Goal: Task Accomplishment & Management: Manage account settings

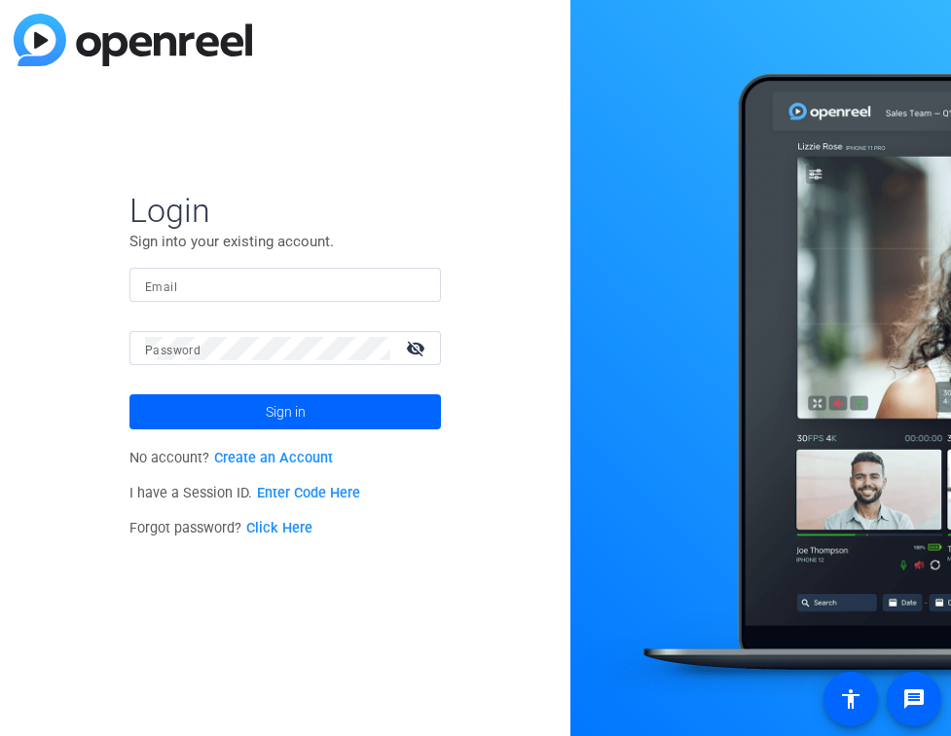
click at [188, 291] on input "Email" at bounding box center [285, 285] width 280 height 23
drag, startPoint x: 167, startPoint y: 277, endPoint x: 118, endPoint y: 277, distance: 49.7
click at [118, 277] on div "Login Sign into your existing account. Email ell Password visibility_off Sign i…" at bounding box center [285, 368] width 571 height 736
paste input "[EMAIL_ADDRESS][DOMAIN_NAME]"
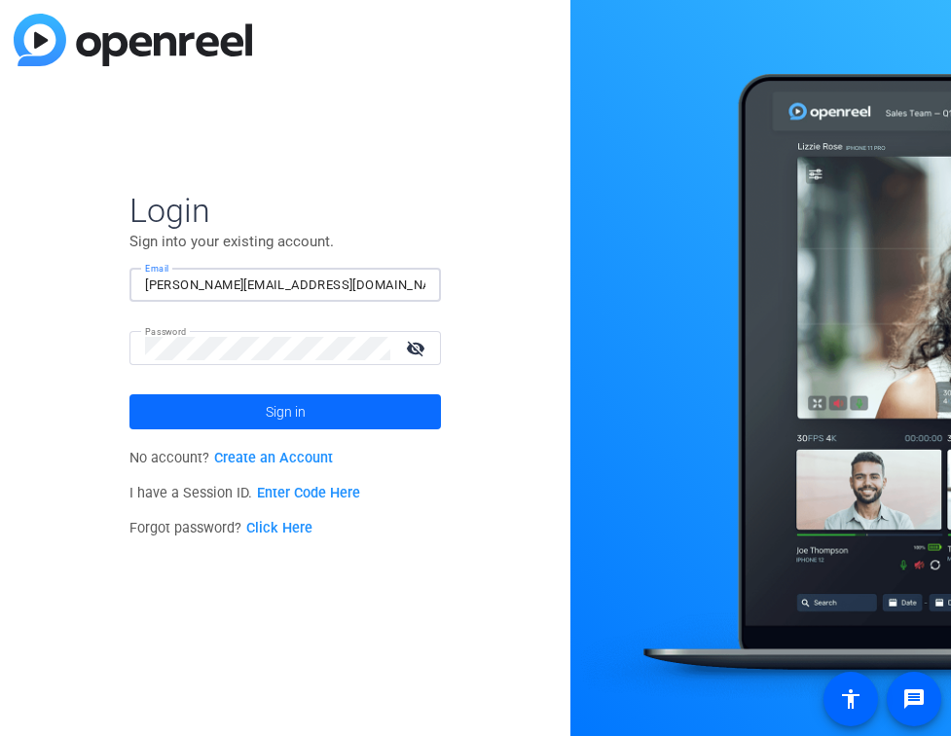
type input "[PERSON_NAME][EMAIL_ADDRESS][DOMAIN_NAME]"
click at [210, 408] on span at bounding box center [285, 411] width 312 height 47
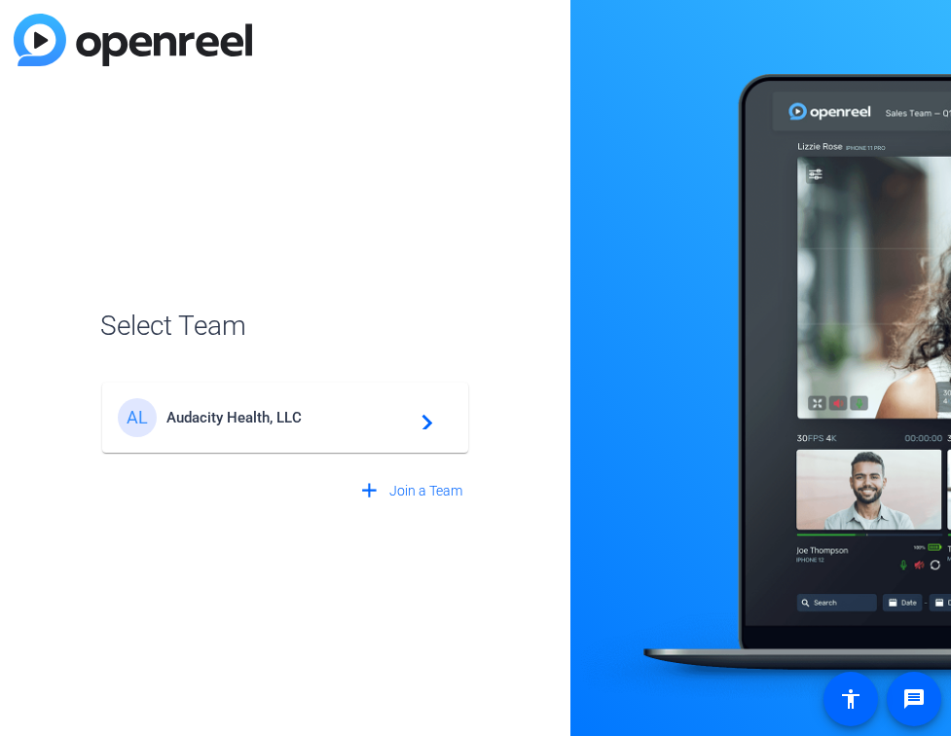
click at [321, 432] on div "AL Audacity Health, LLC navigate_next" at bounding box center [285, 417] width 335 height 39
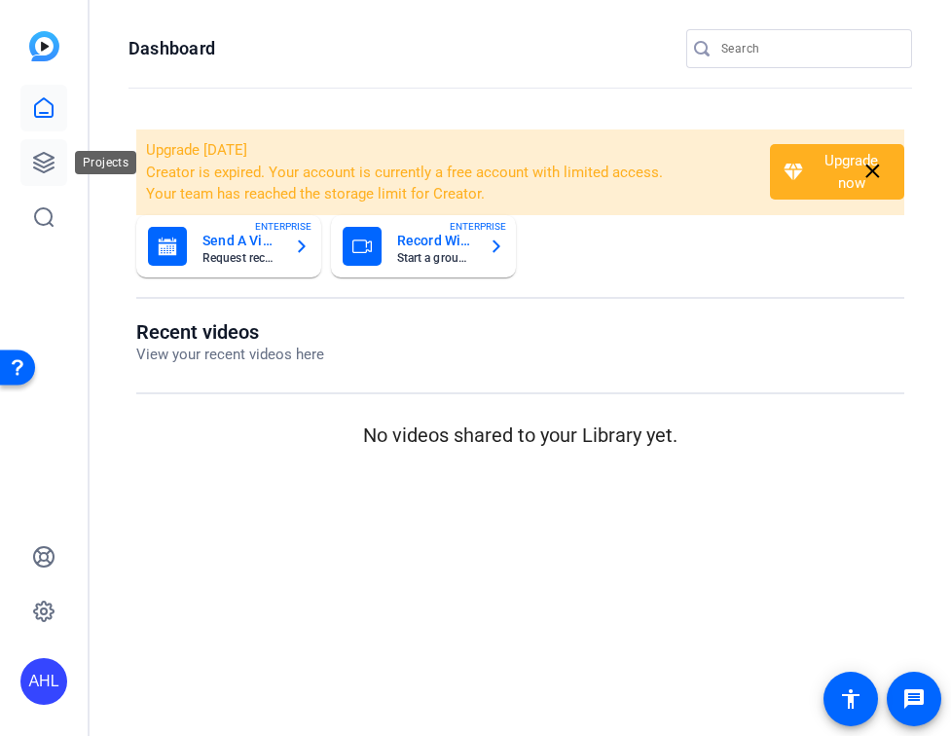
click at [28, 163] on link at bounding box center [43, 162] width 47 height 47
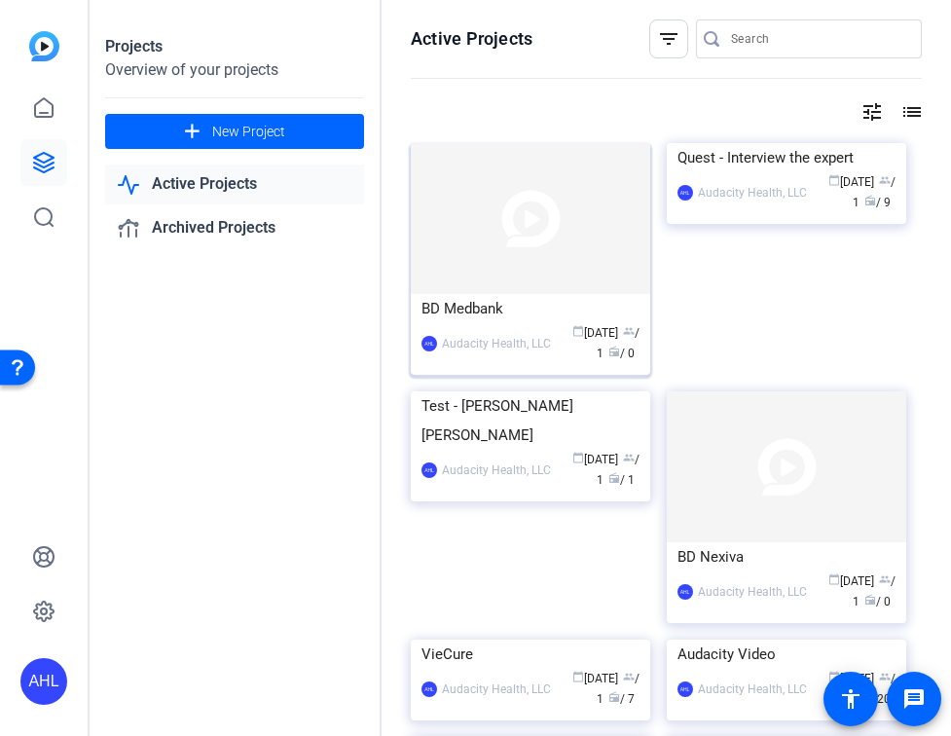
click at [546, 287] on img at bounding box center [531, 218] width 240 height 151
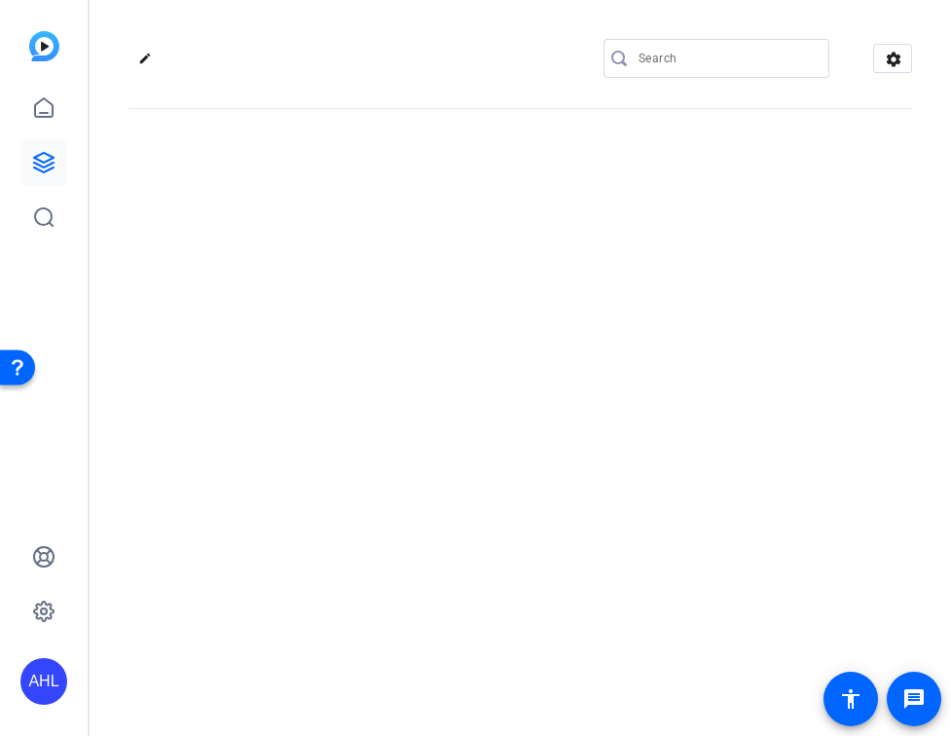
click at [546, 287] on div "edit settings" at bounding box center [521, 368] width 862 height 736
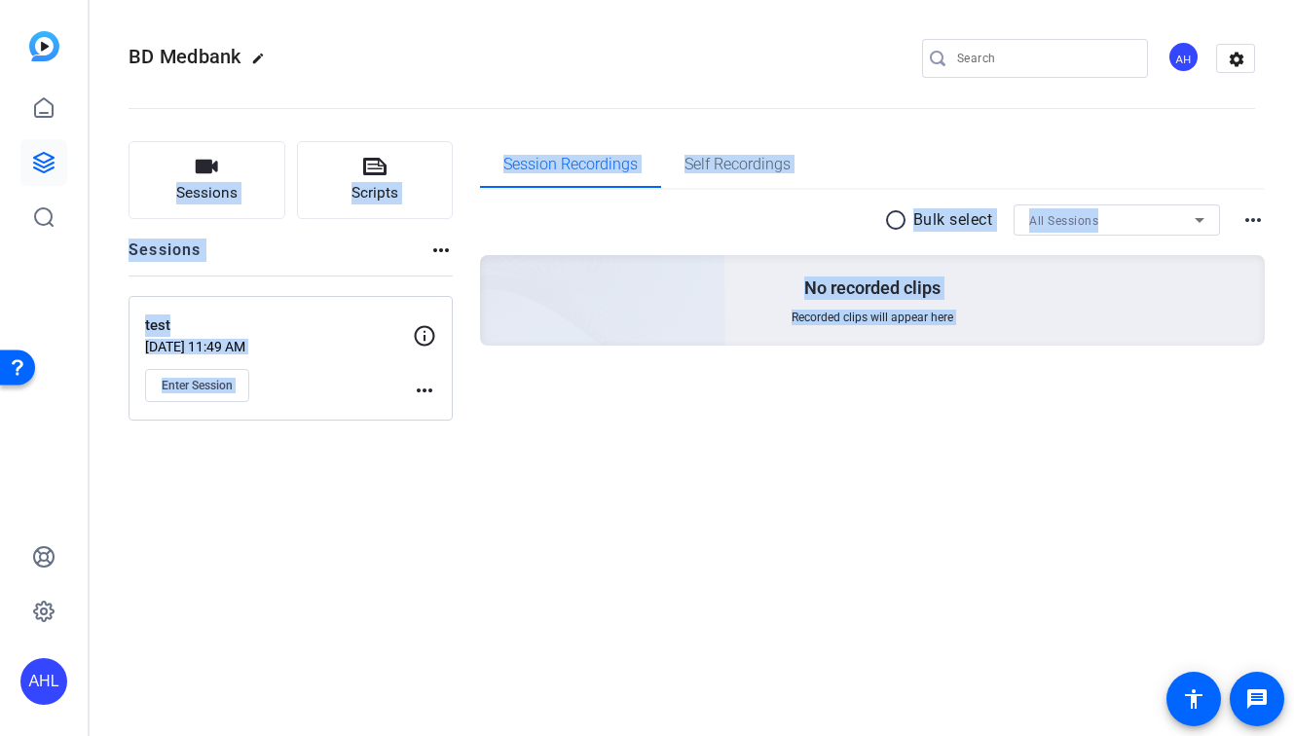
click at [231, 246] on div "Sessions more_horiz" at bounding box center [291, 257] width 324 height 37
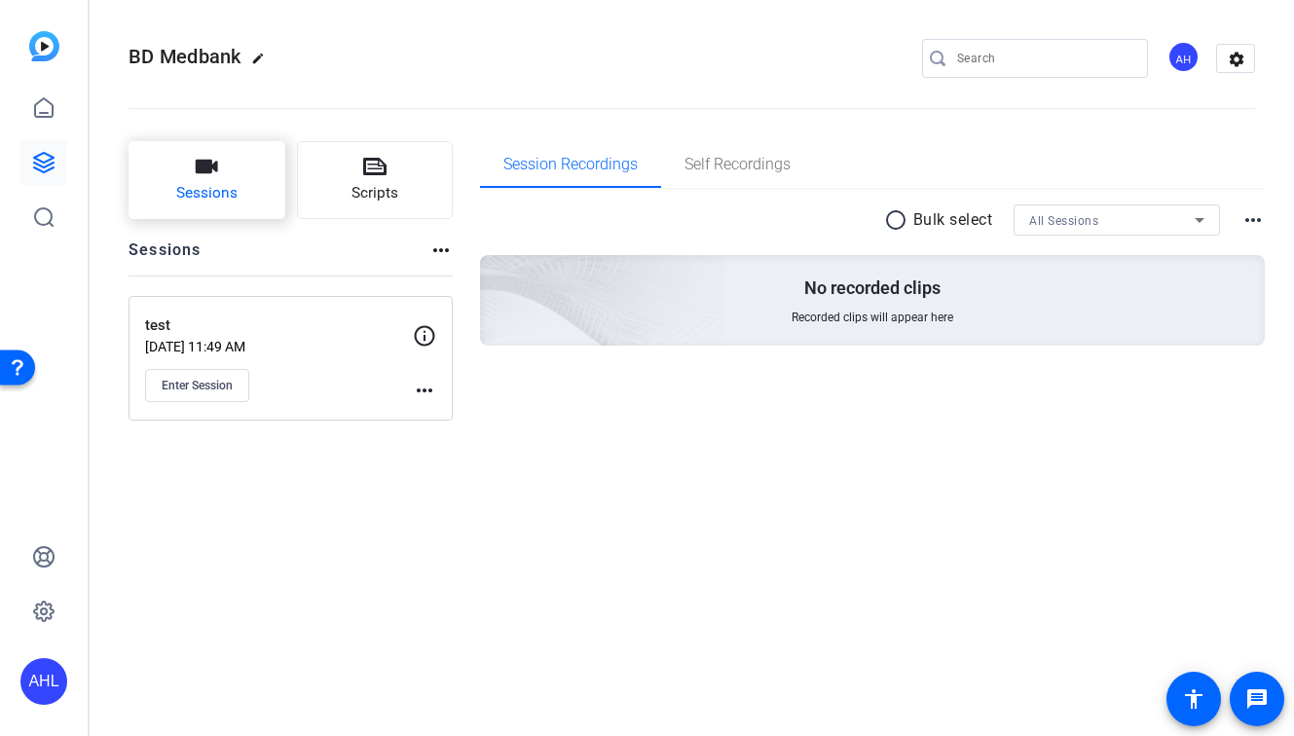
click at [224, 194] on span "Sessions" at bounding box center [206, 193] width 61 height 22
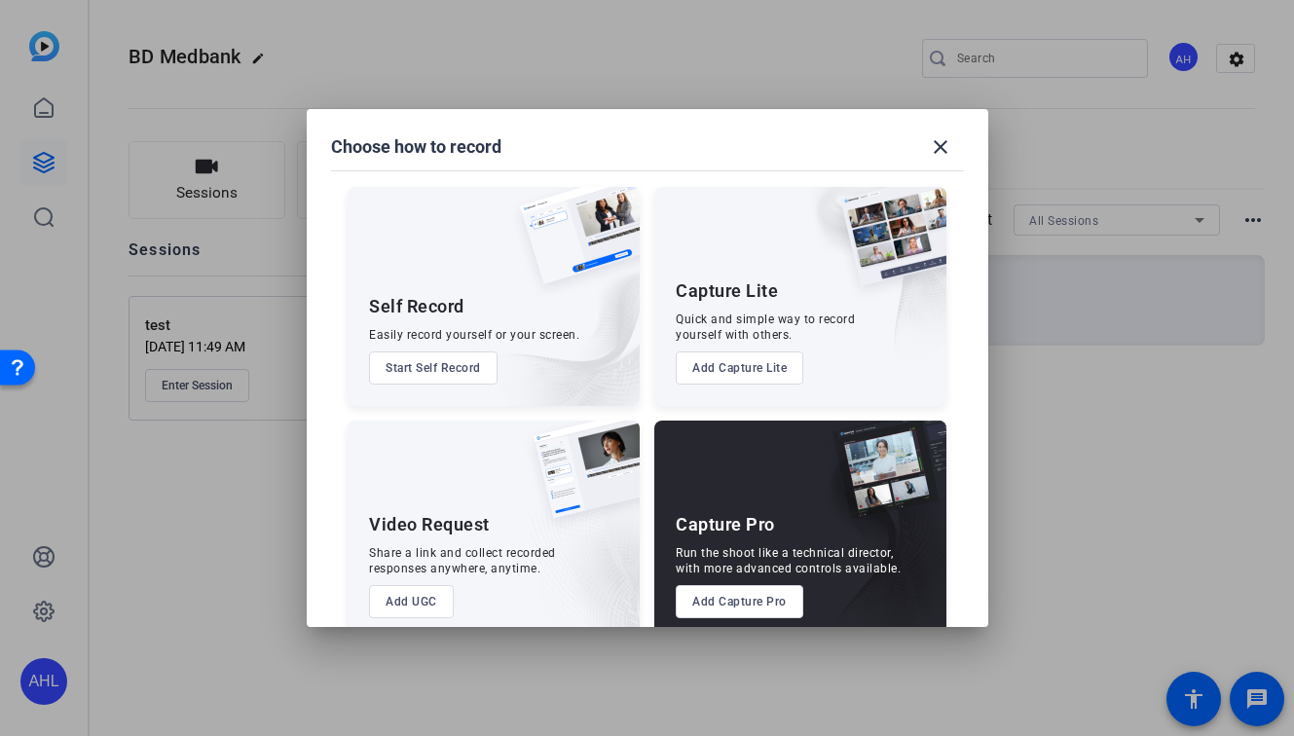
scroll to position [32, 0]
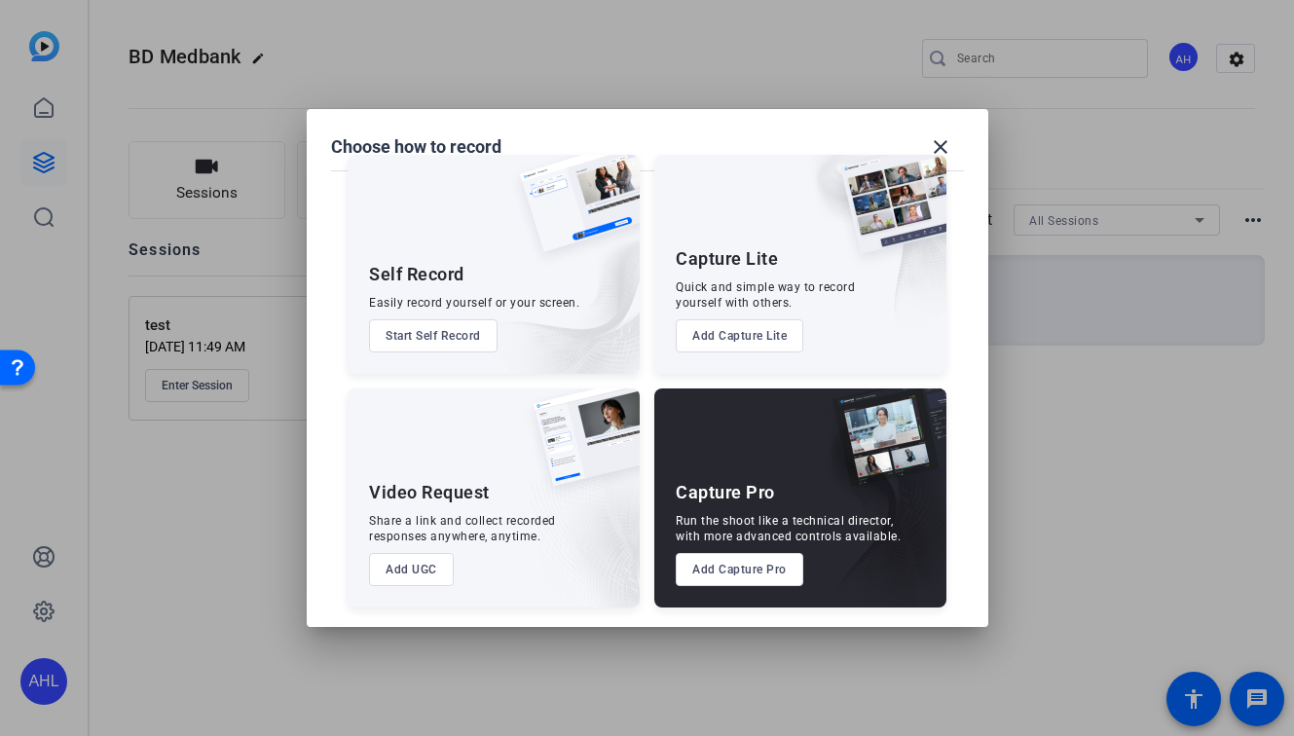
click at [748, 572] on button "Add Capture Pro" at bounding box center [740, 569] width 128 height 33
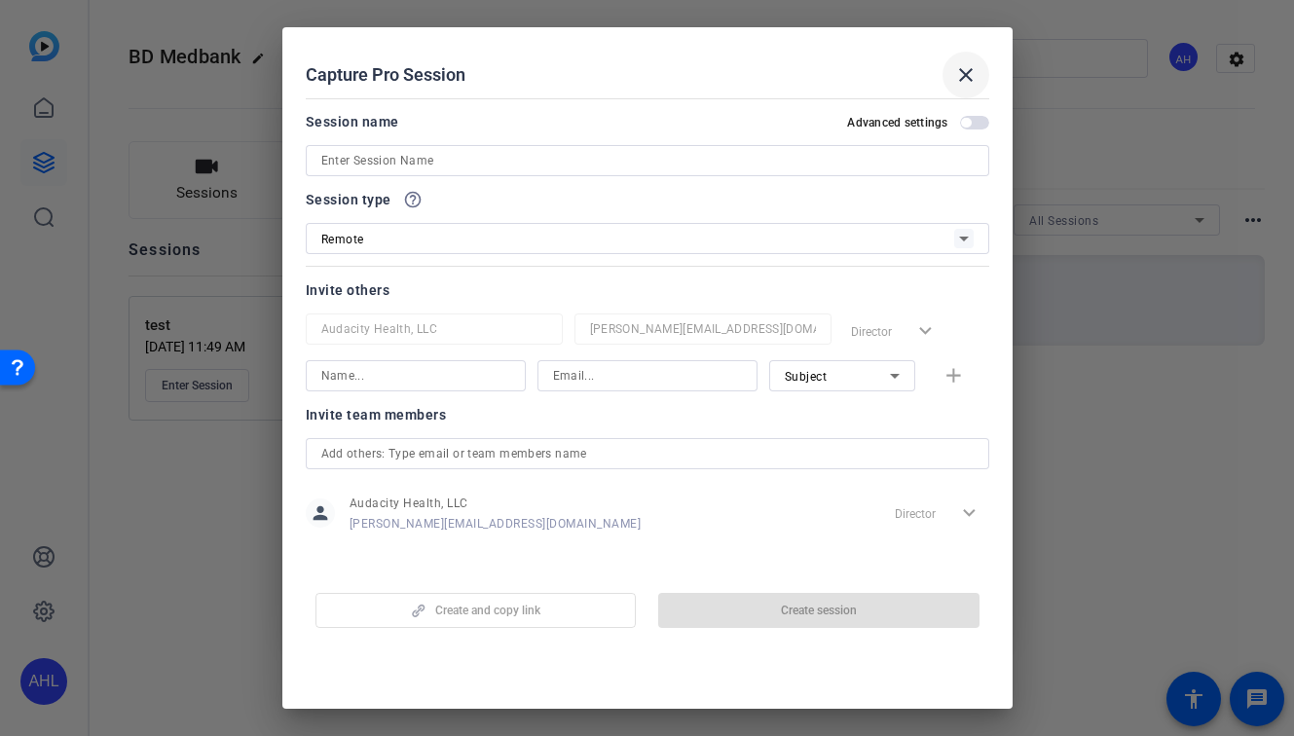
click at [950, 75] on mat-icon "close" at bounding box center [965, 74] width 23 height 23
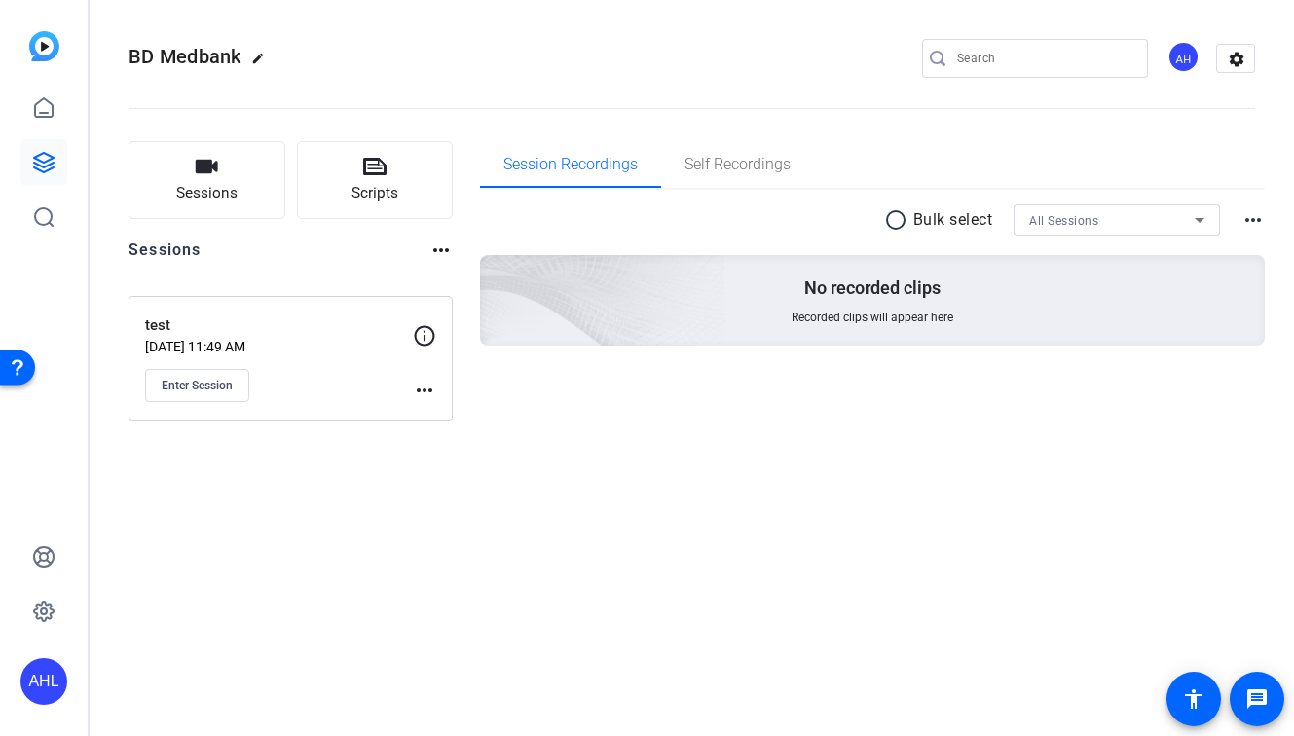
click at [256, 303] on div "test [DATE] 11:49 AM Enter Session more_horiz" at bounding box center [291, 358] width 324 height 125
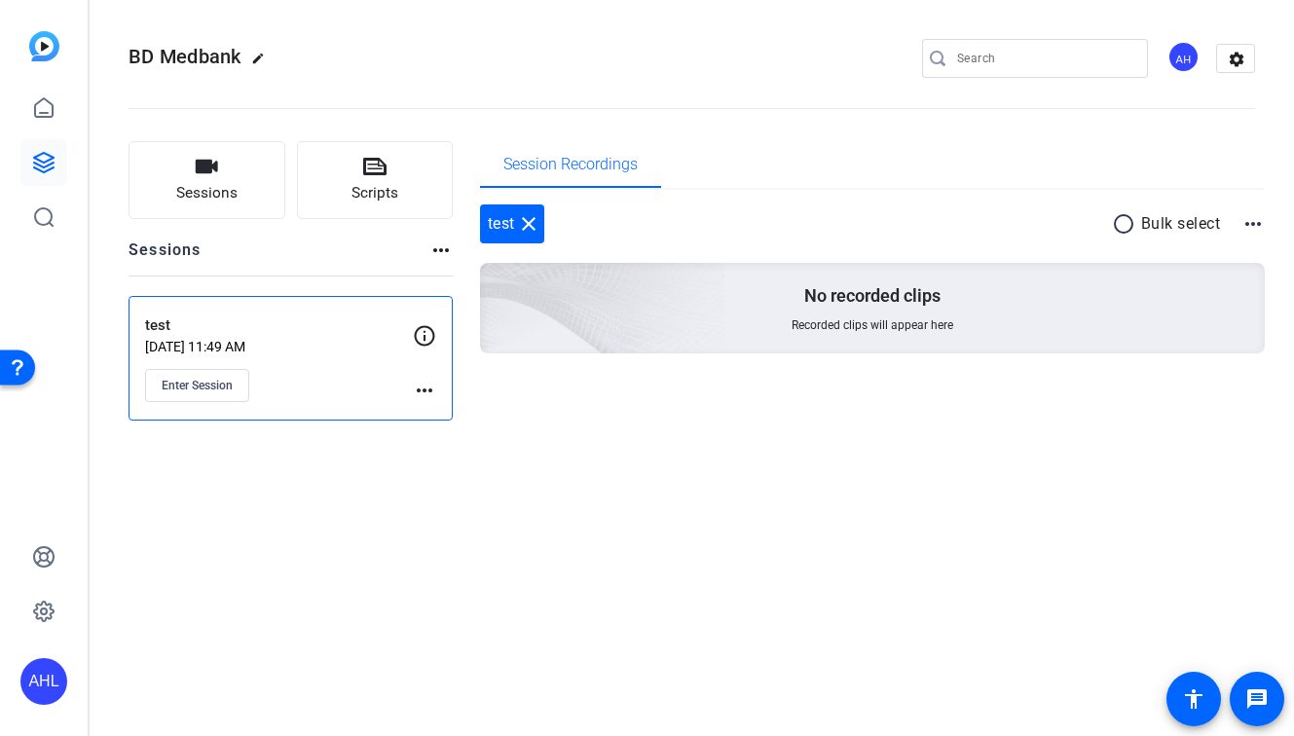
click at [257, 315] on p "test" at bounding box center [279, 325] width 268 height 22
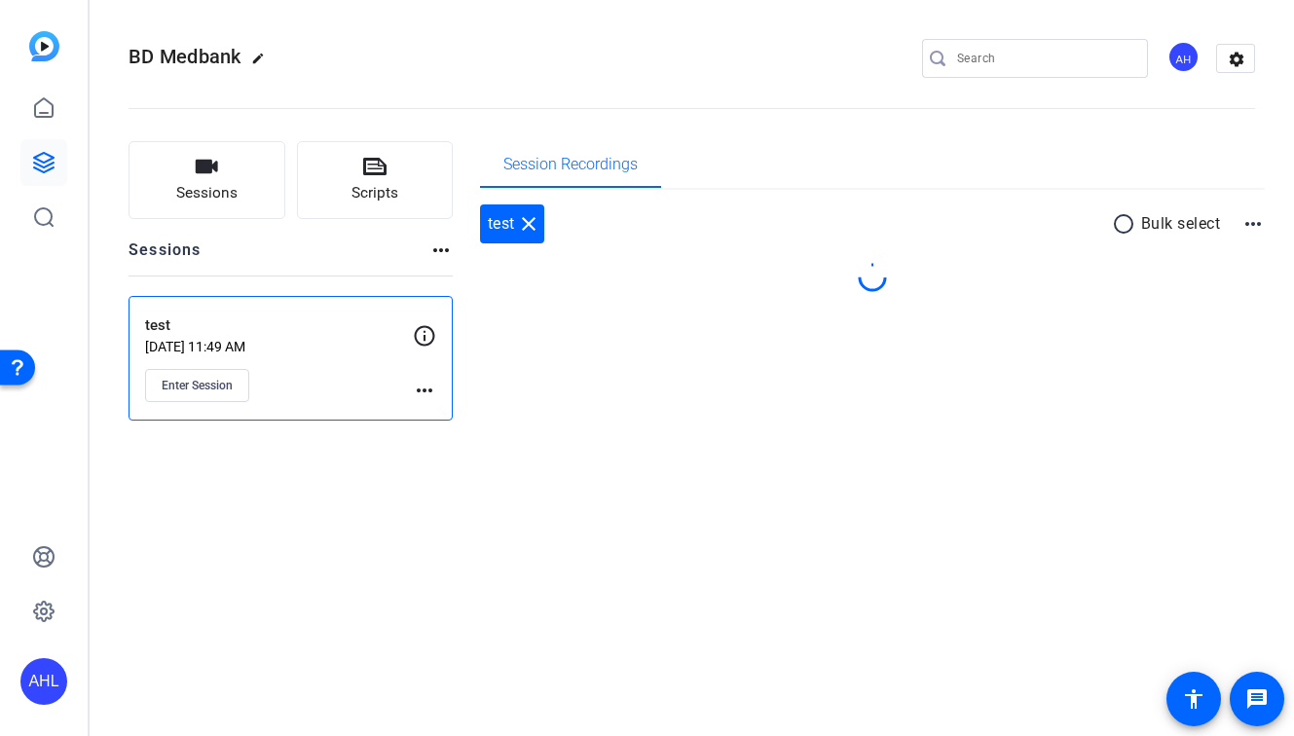
click at [257, 315] on p "test" at bounding box center [279, 325] width 268 height 22
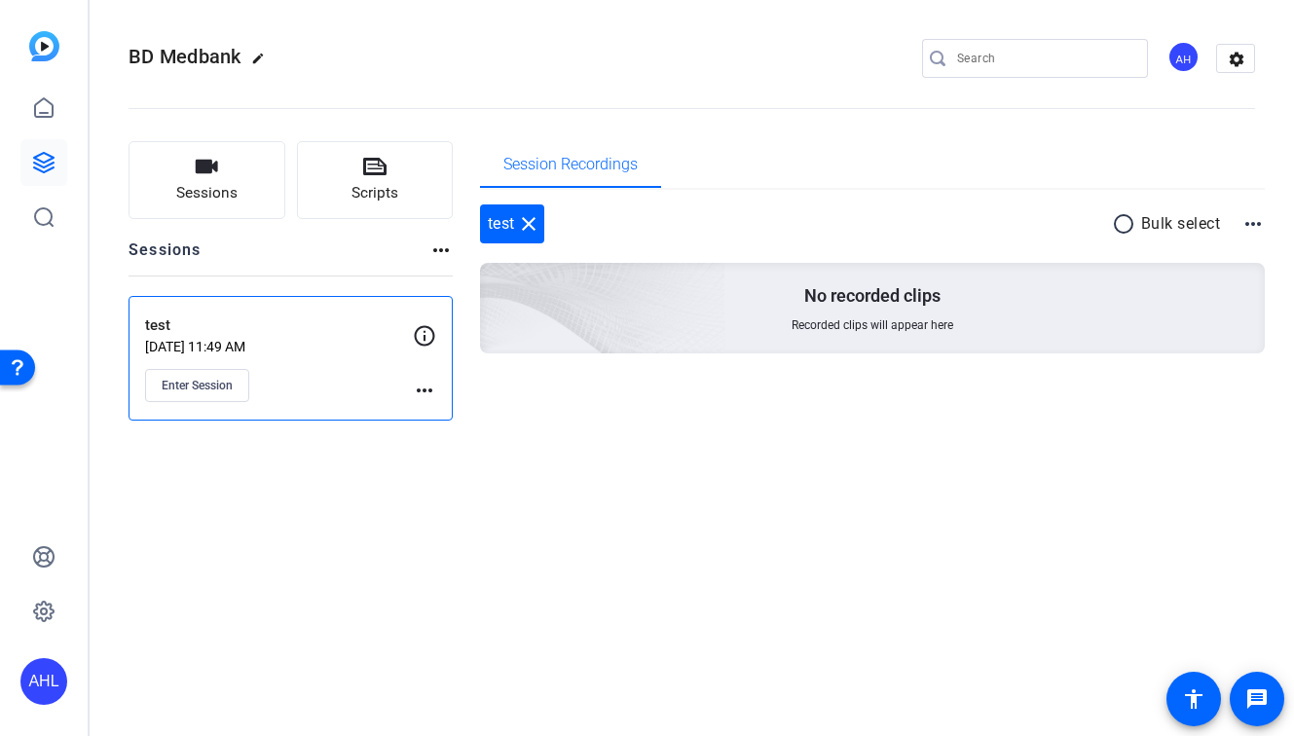
click at [428, 330] on icon at bounding box center [424, 335] width 23 height 23
click at [240, 159] on button "Sessions" at bounding box center [207, 180] width 157 height 78
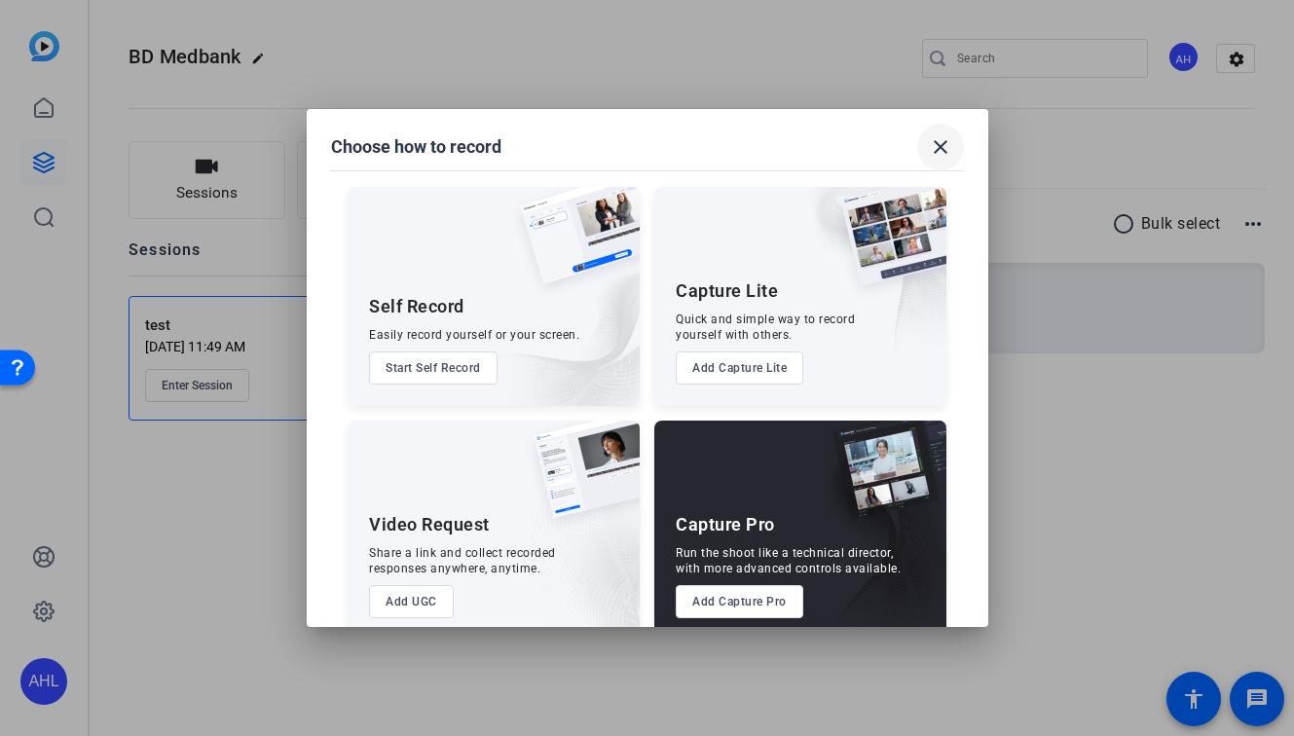
click at [943, 150] on mat-icon "close" at bounding box center [940, 146] width 23 height 23
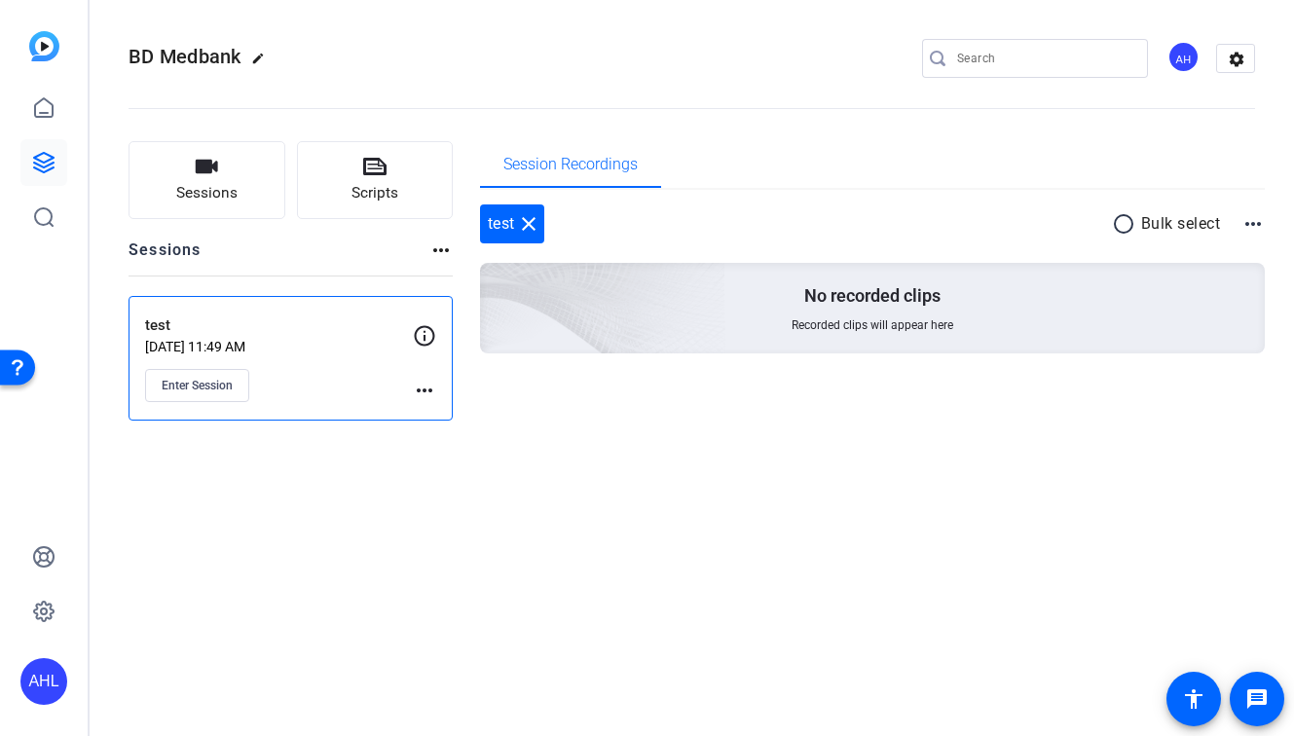
click at [420, 388] on mat-icon "more_horiz" at bounding box center [424, 390] width 23 height 23
click at [347, 389] on div at bounding box center [647, 368] width 1294 height 736
click at [441, 249] on mat-icon "more_horiz" at bounding box center [440, 250] width 23 height 23
click at [409, 482] on div at bounding box center [647, 368] width 1294 height 736
click at [253, 180] on button "Sessions" at bounding box center [207, 180] width 157 height 78
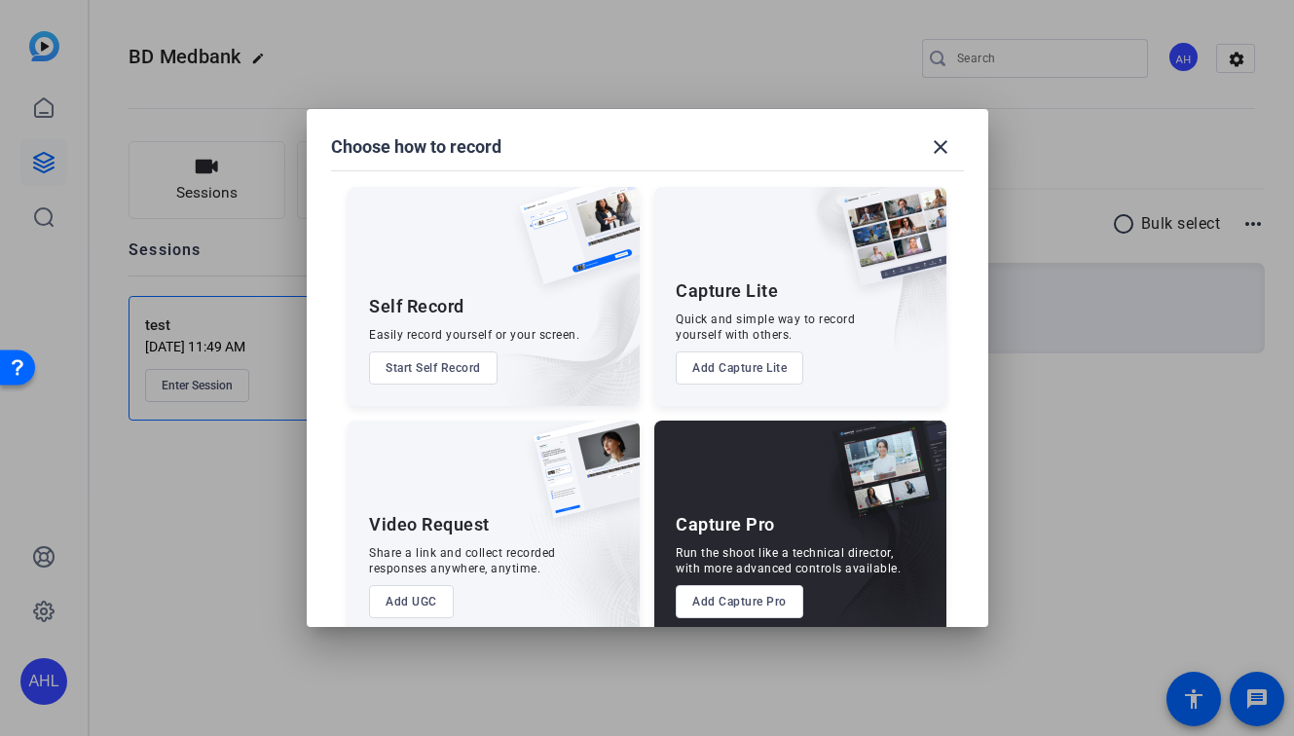
click at [733, 605] on button "Add Capture Pro" at bounding box center [740, 601] width 128 height 33
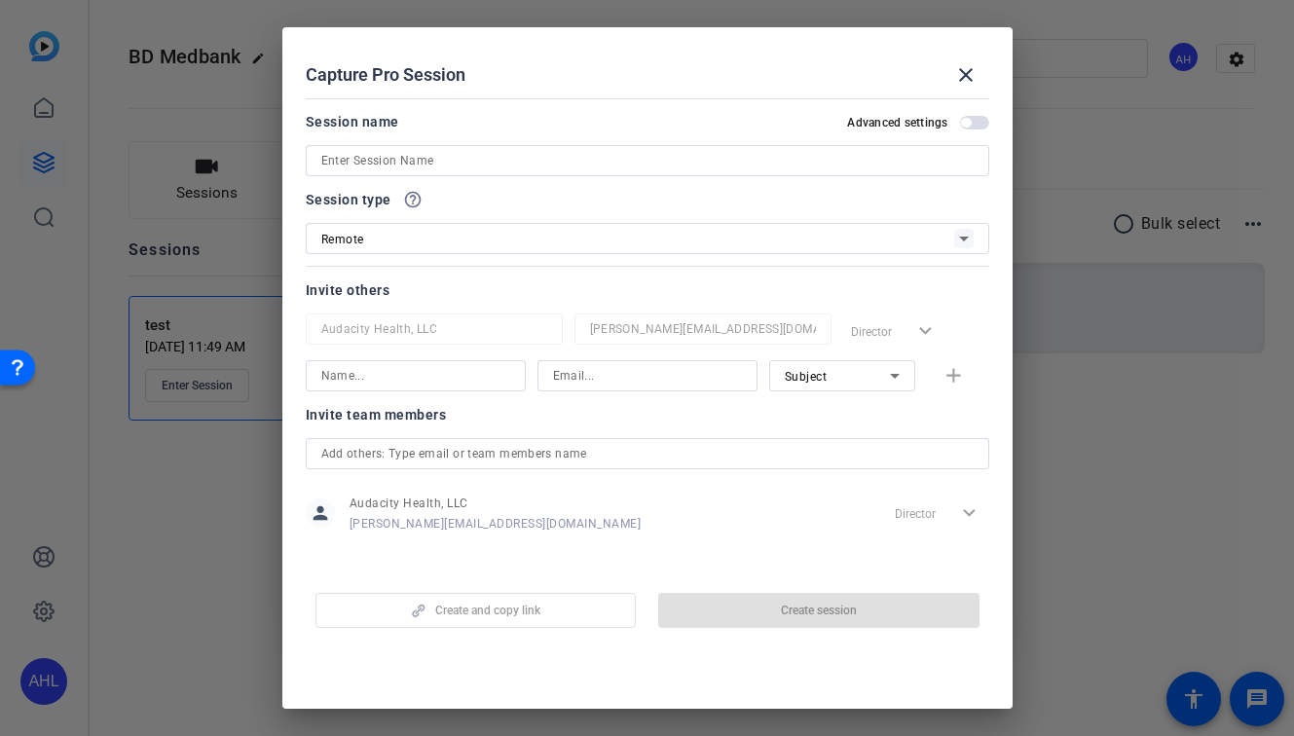
click at [393, 156] on input at bounding box center [647, 160] width 652 height 23
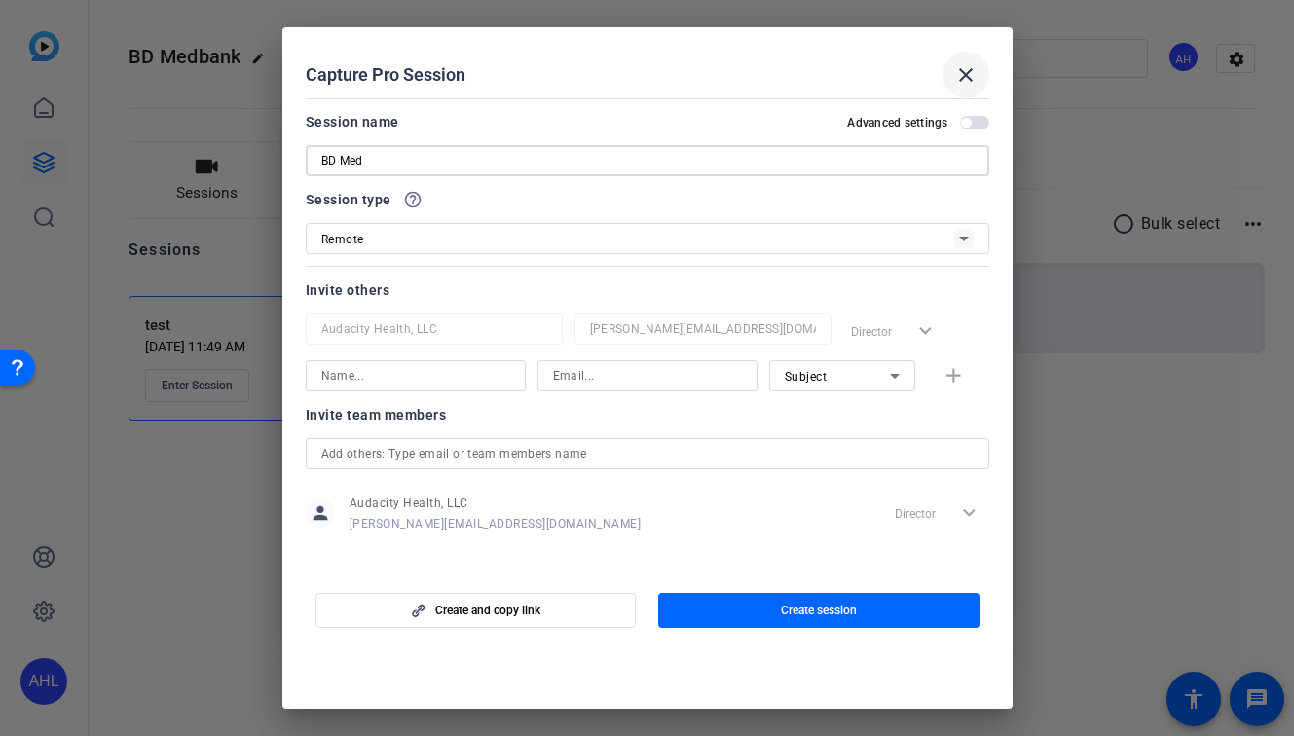
type input "BD Med"
click at [950, 67] on mat-icon "close" at bounding box center [965, 74] width 23 height 23
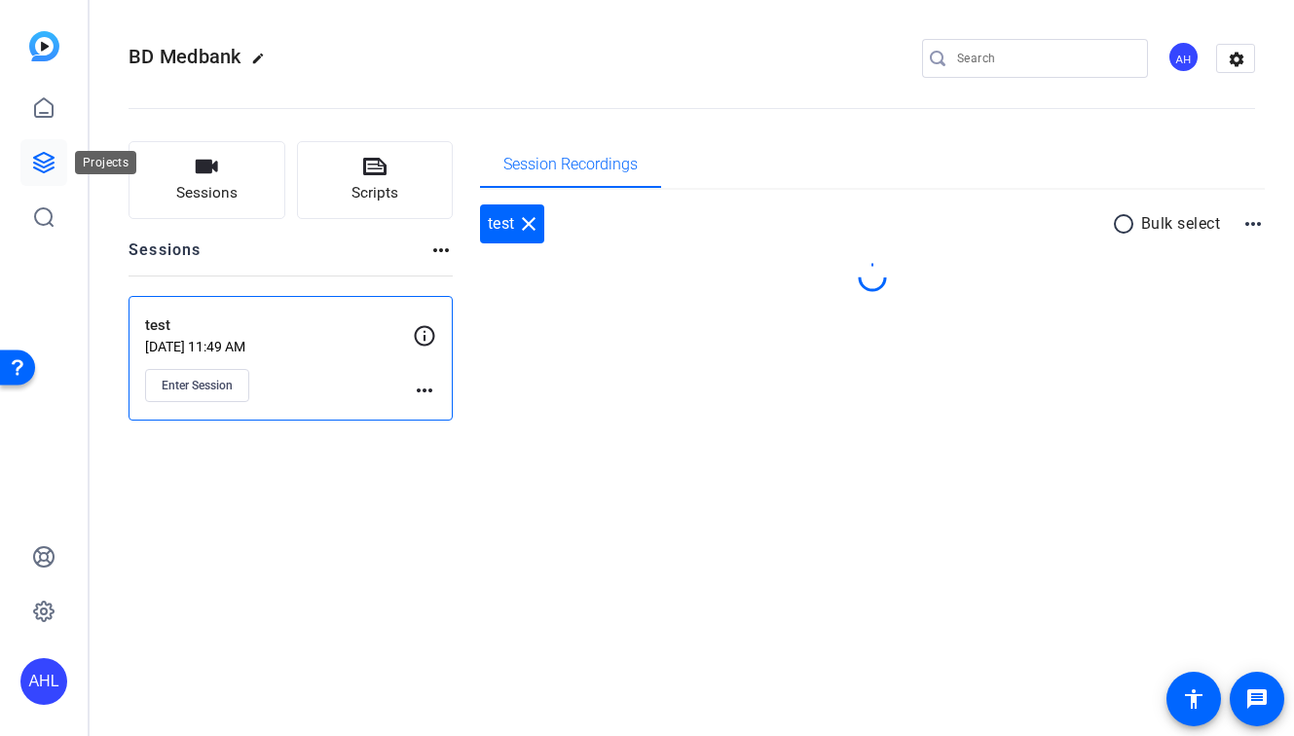
click at [37, 161] on icon at bounding box center [43, 162] width 23 height 23
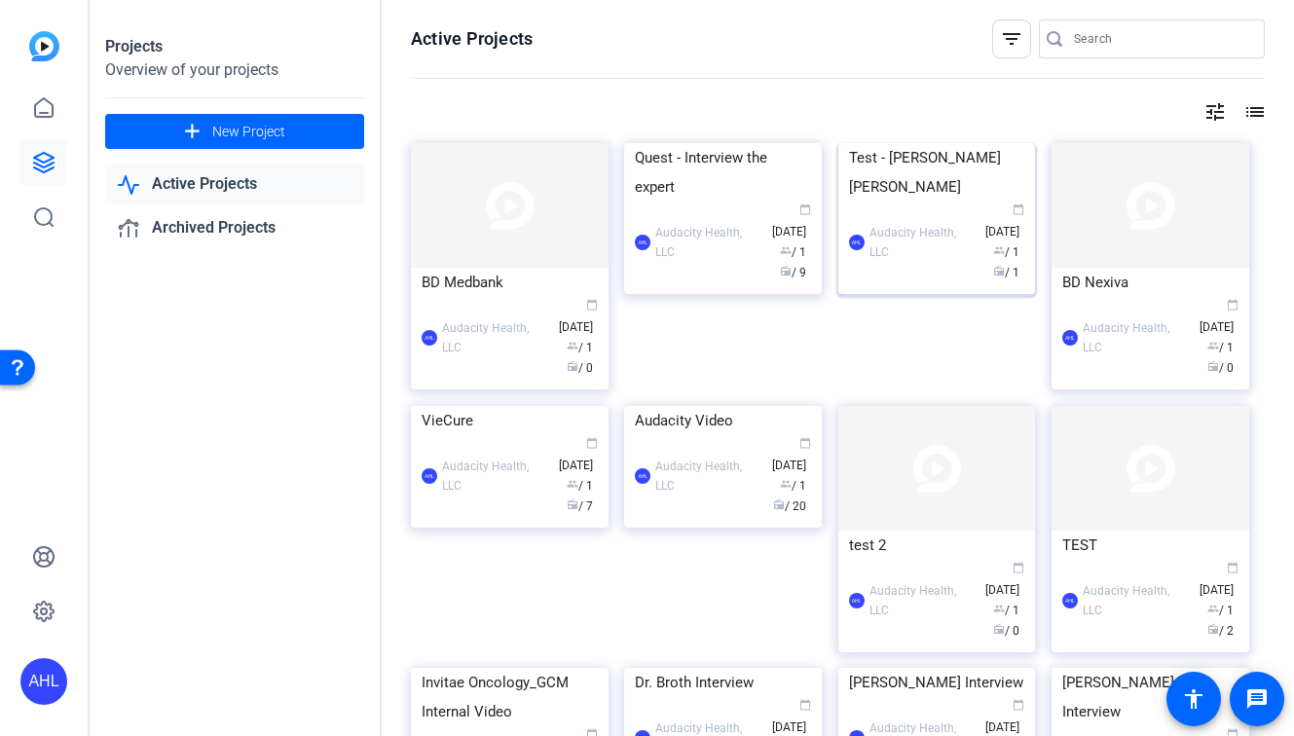
click at [889, 143] on img at bounding box center [937, 143] width 198 height 0
click at [950, 231] on img at bounding box center [1151, 205] width 198 height 125
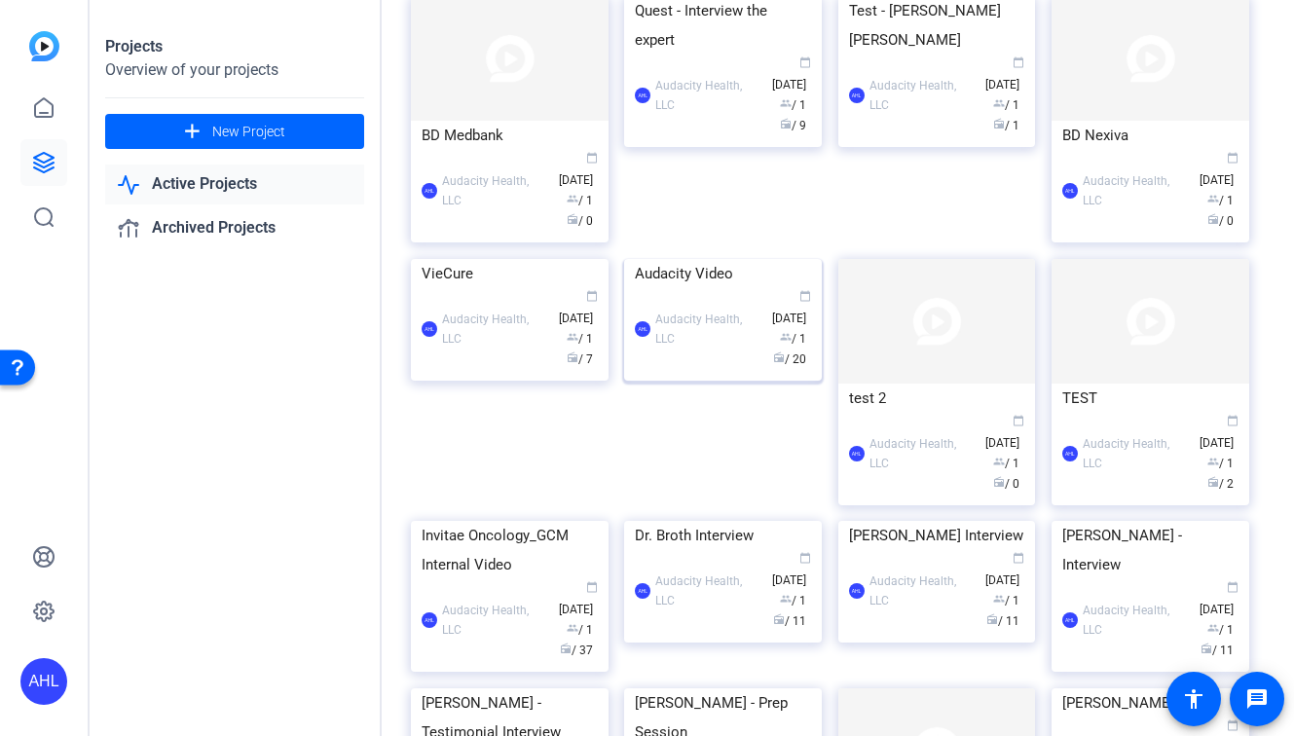
scroll to position [229, 0]
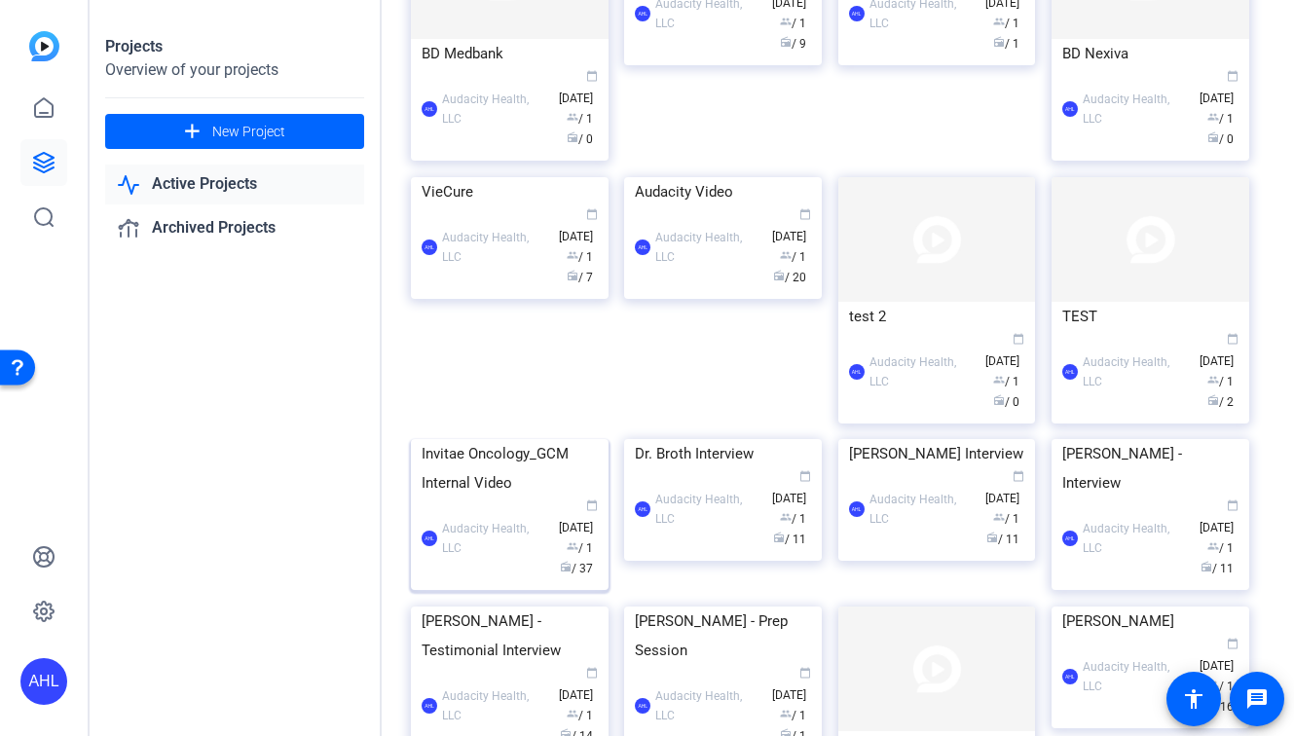
click at [548, 498] on div "Invitae Oncology_GCM Internal Video" at bounding box center [510, 468] width 176 height 58
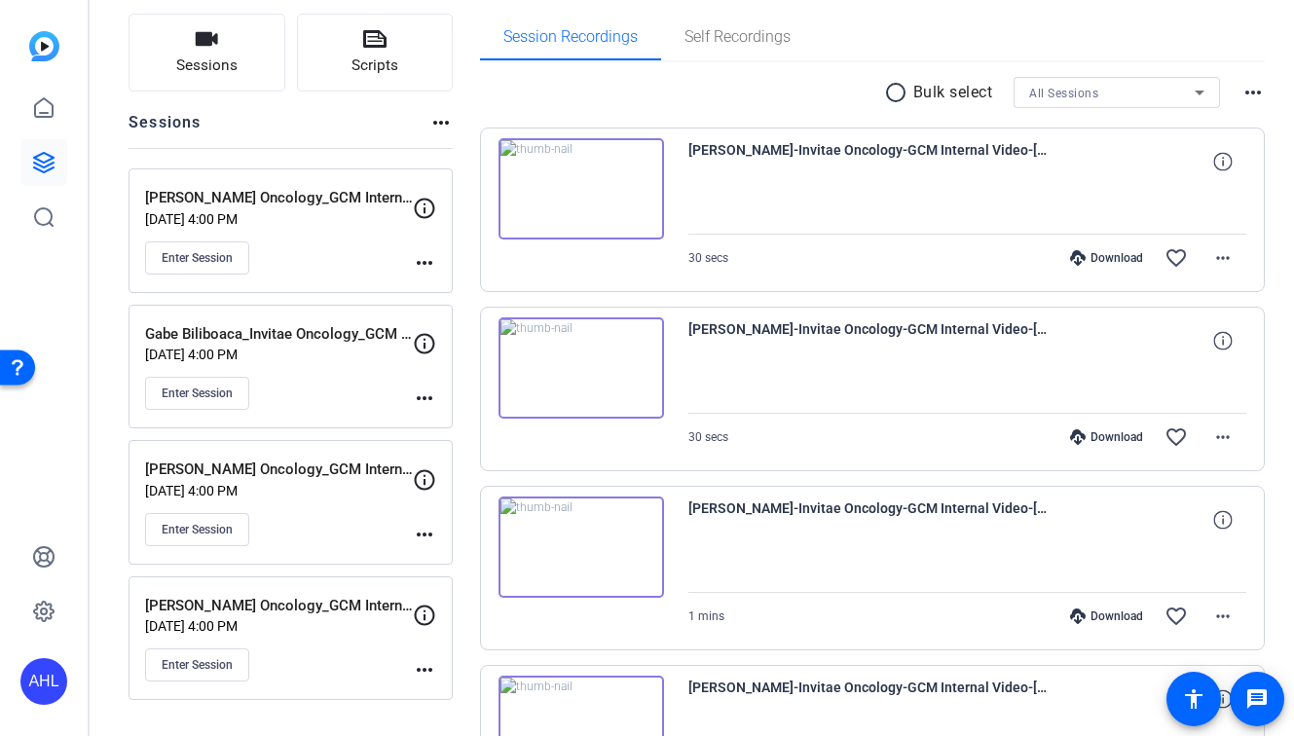
scroll to position [137, 0]
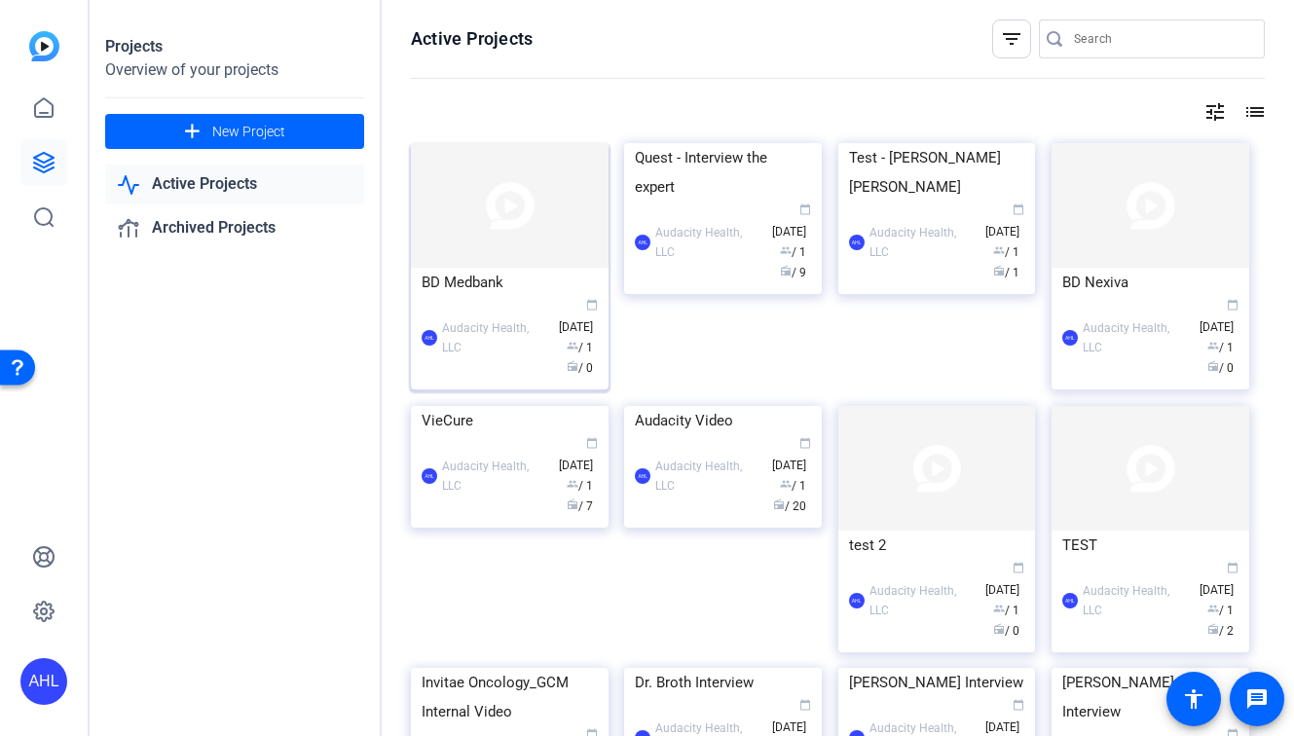
click at [522, 198] on img at bounding box center [510, 205] width 198 height 125
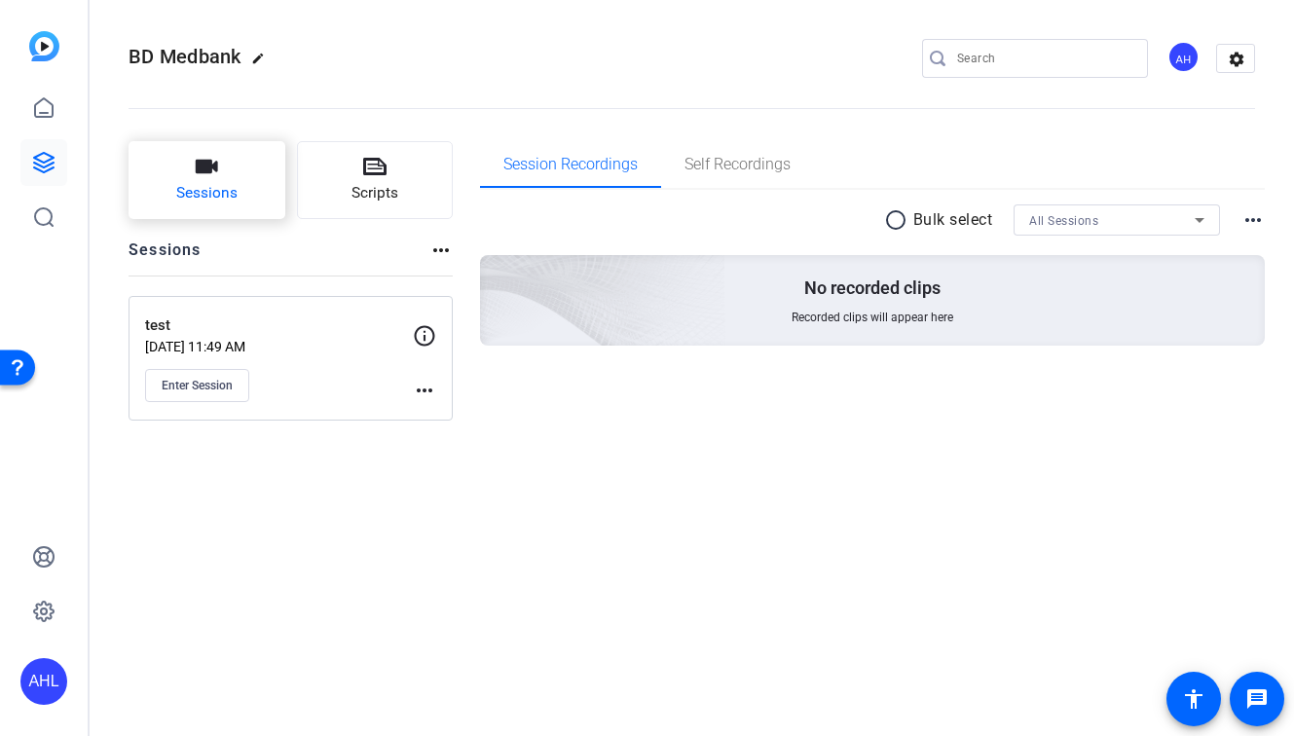
click at [226, 184] on span "Sessions" at bounding box center [206, 193] width 61 height 22
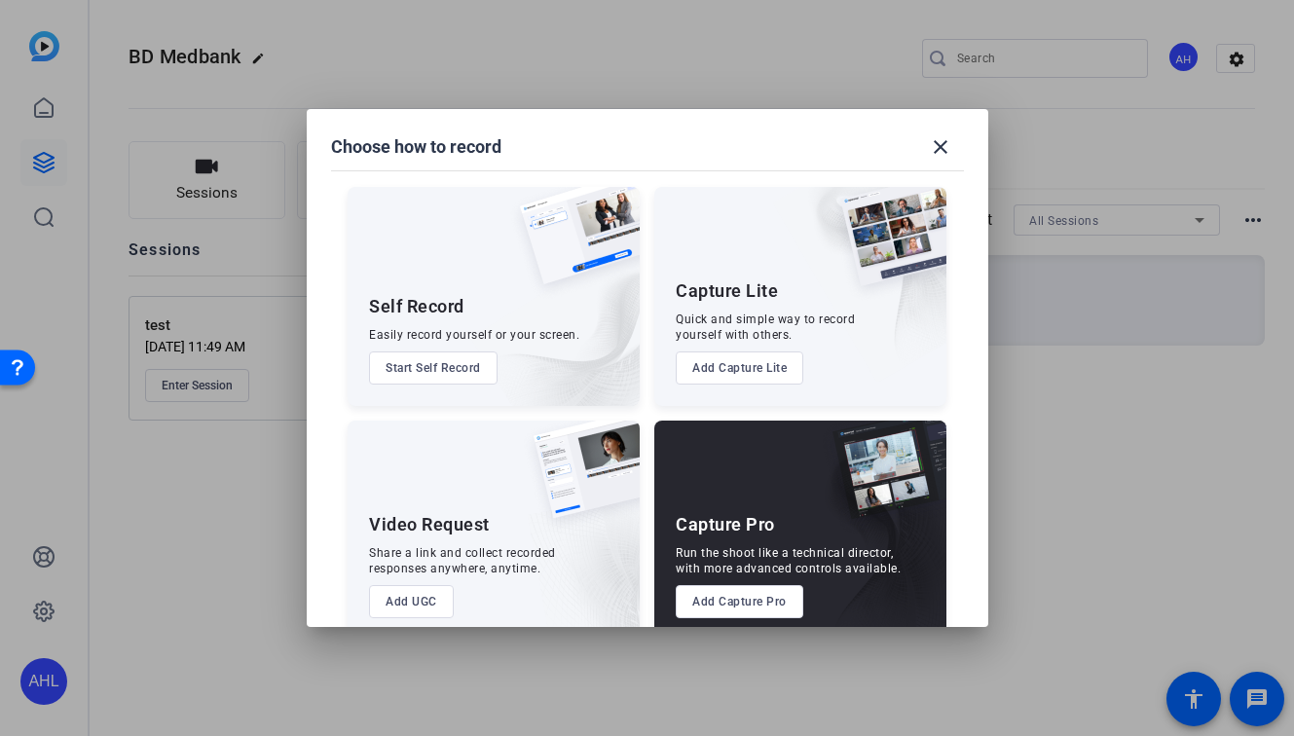
click at [864, 523] on img at bounding box center [874, 542] width 144 height 195
click at [759, 587] on button "Add Capture Pro" at bounding box center [740, 601] width 128 height 33
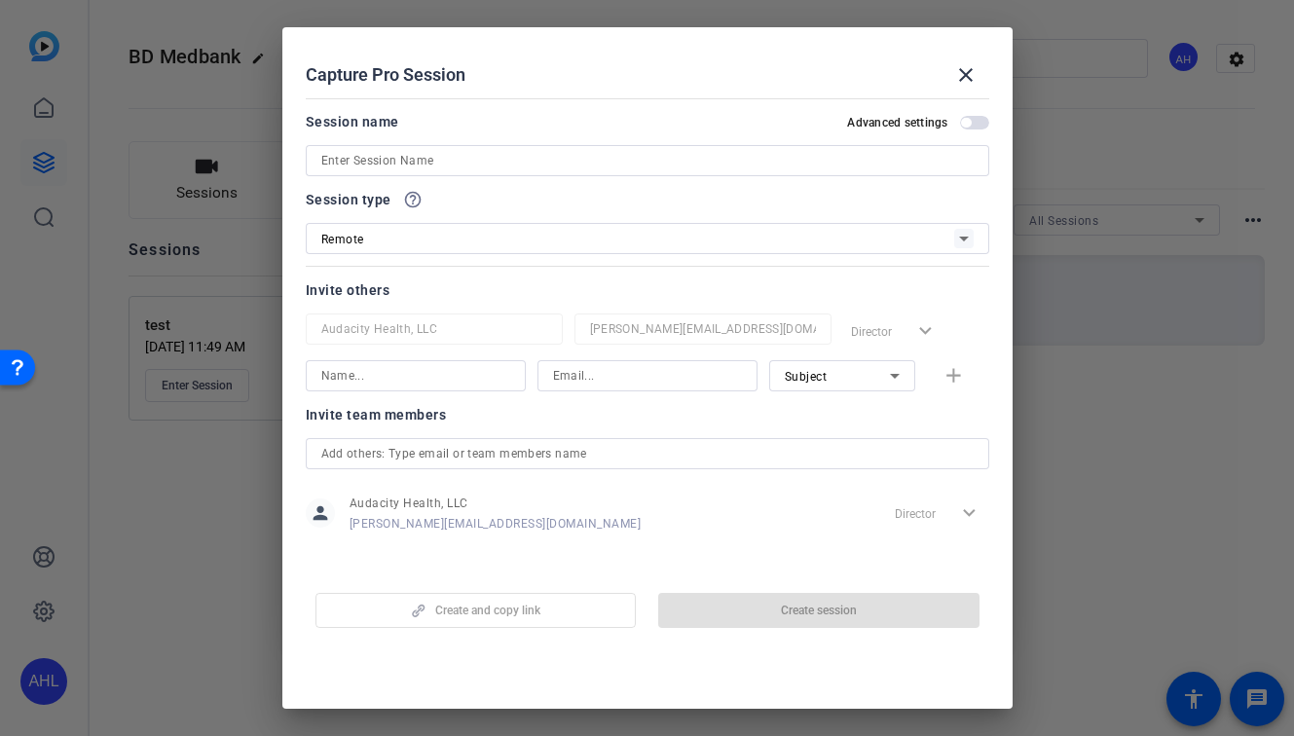
click at [513, 158] on input at bounding box center [647, 160] width 652 height 23
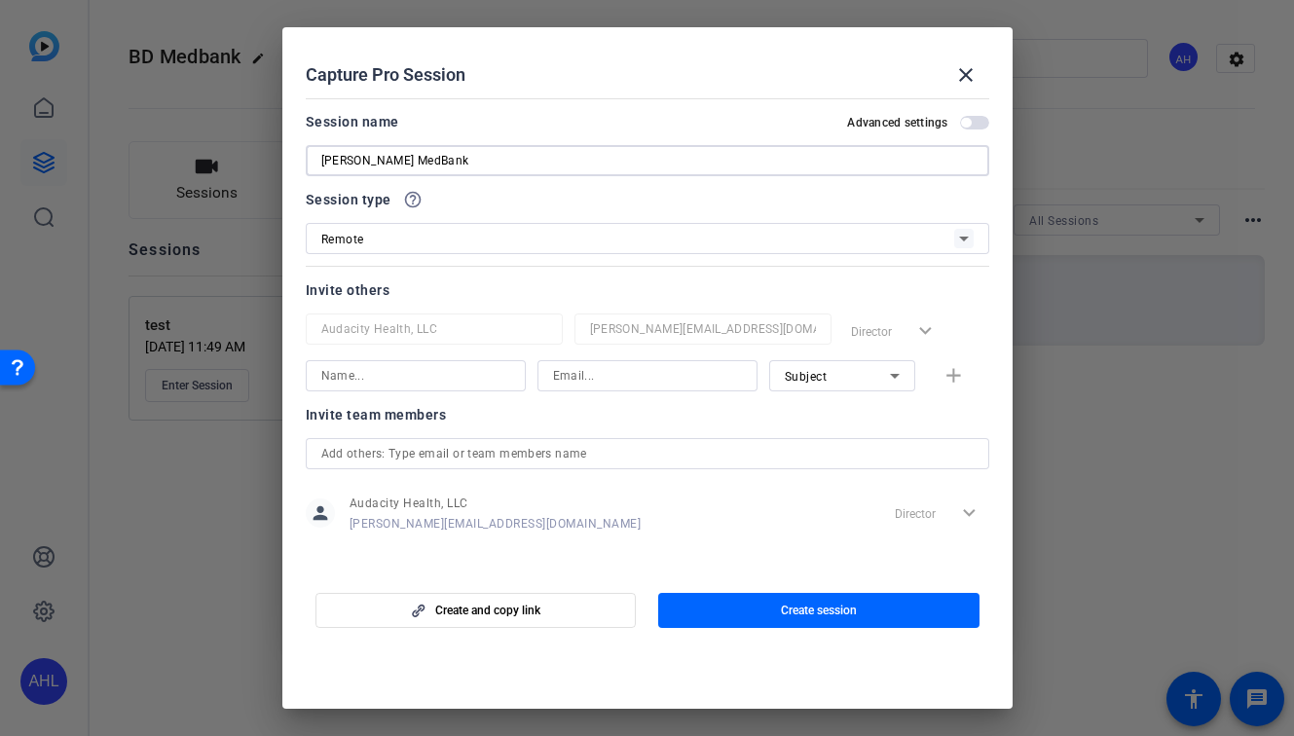
type input "[PERSON_NAME] MedBank"
click at [393, 382] on input at bounding box center [415, 375] width 189 height 23
click at [375, 377] on input "[PERSON_NAME]" at bounding box center [415, 375] width 189 height 23
type input "H"
type input "[PERSON_NAME]"
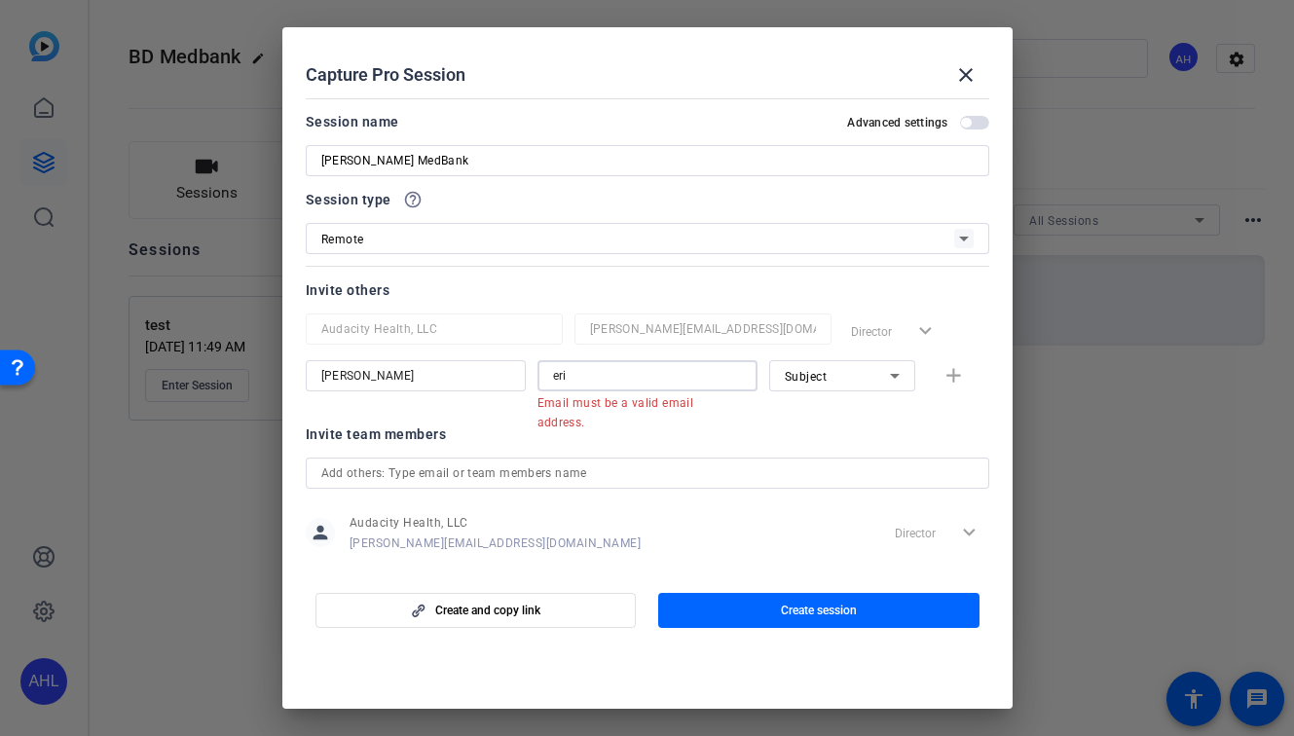
click at [574, 377] on input "eri" at bounding box center [647, 375] width 189 height 23
drag, startPoint x: 574, startPoint y: 377, endPoint x: 528, endPoint y: 377, distance: 46.7
click at [528, 377] on div "[PERSON_NAME] eri Email must be a valid email address. Subject add" at bounding box center [647, 385] width 683 height 51
paste input "[EMAIL_ADDRESS][DOMAIN_NAME]"
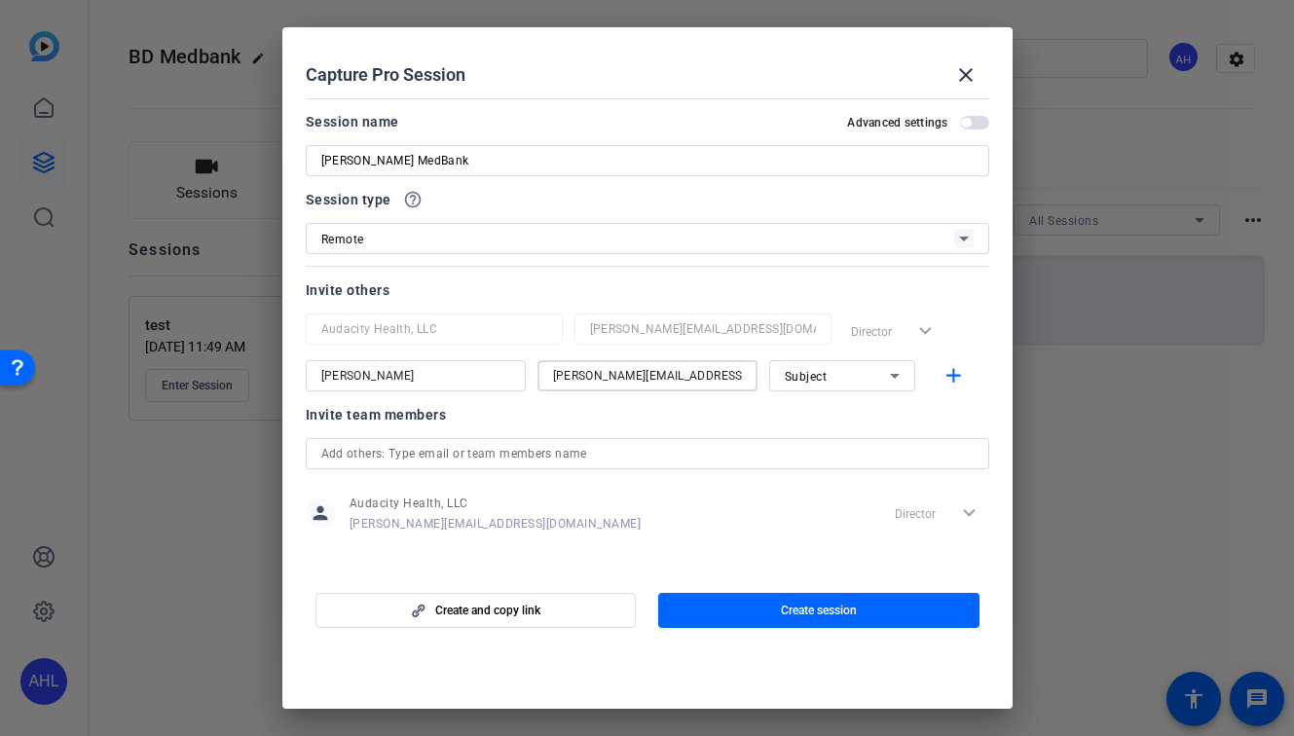
scroll to position [0, 21]
type input "[PERSON_NAME][EMAIL_ADDRESS][PERSON_NAME][DOMAIN_NAME]"
click at [802, 388] on div "Subject" at bounding box center [842, 375] width 115 height 31
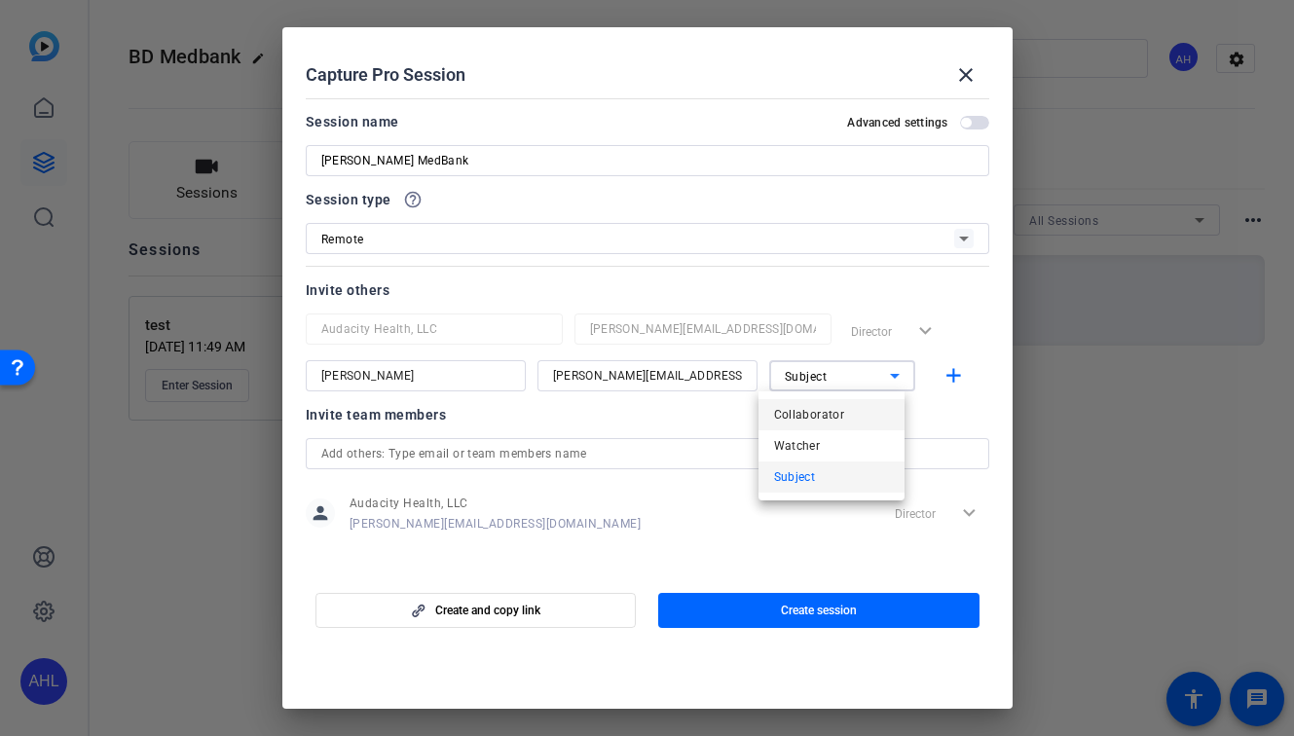
click at [815, 424] on span "Collaborator" at bounding box center [809, 414] width 71 height 23
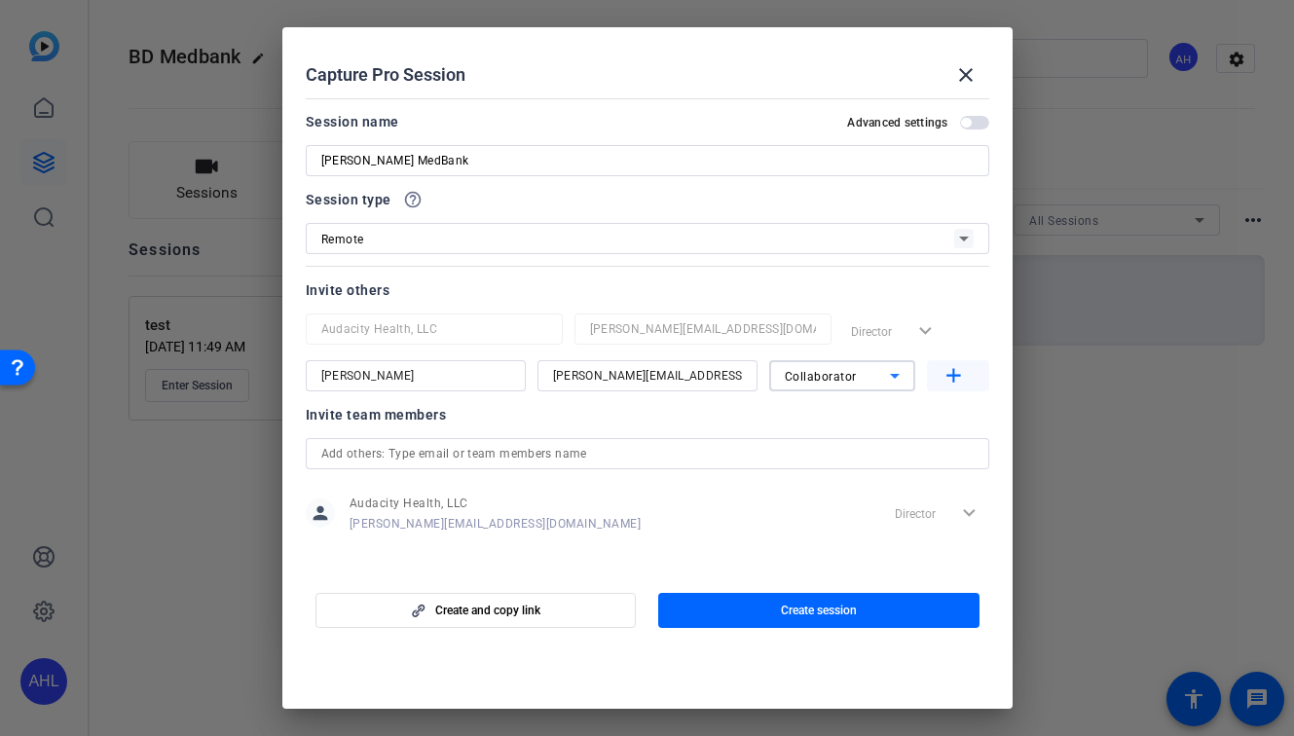
click at [941, 375] on mat-icon "add" at bounding box center [953, 376] width 24 height 24
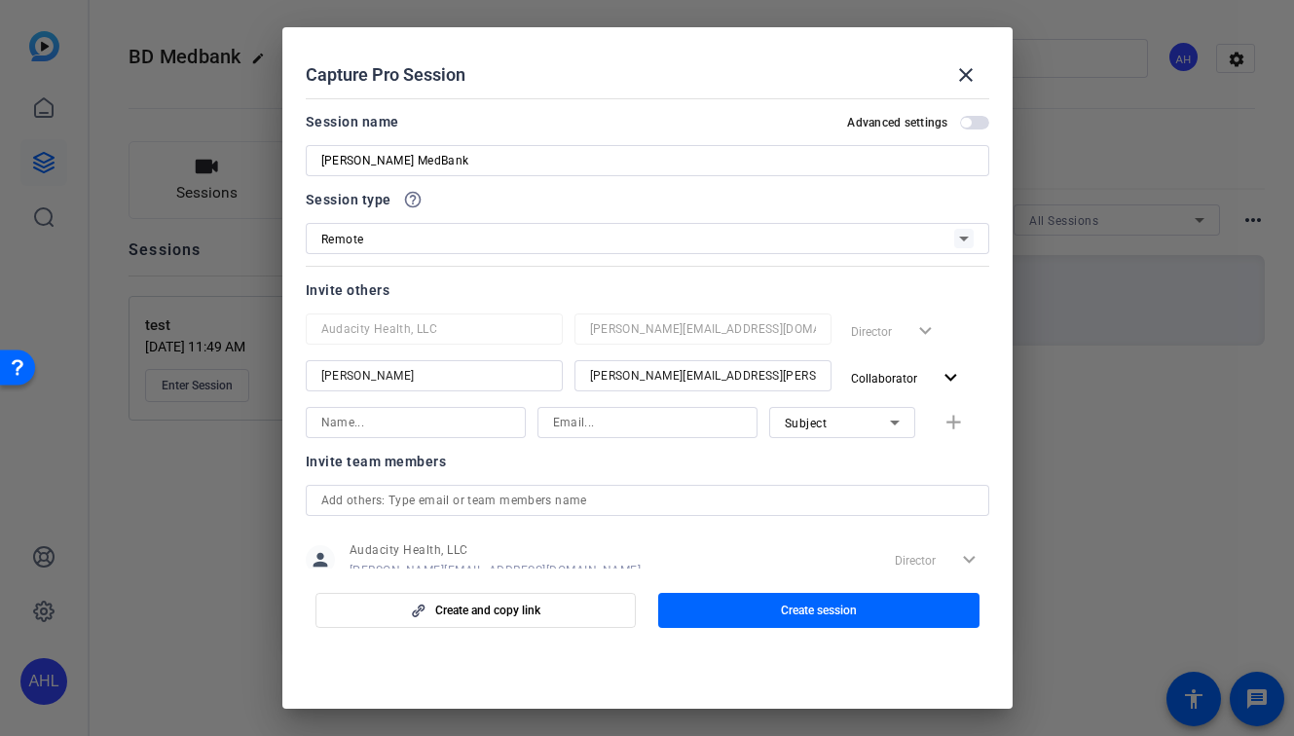
click at [426, 430] on input at bounding box center [415, 422] width 189 height 23
click at [400, 420] on input "[PERSON_NAME]" at bounding box center [415, 422] width 189 height 23
type input "[PERSON_NAME]"
click at [583, 429] on input at bounding box center [647, 422] width 189 height 23
paste input "[PERSON_NAME][EMAIL_ADDRESS][DOMAIN_NAME]"
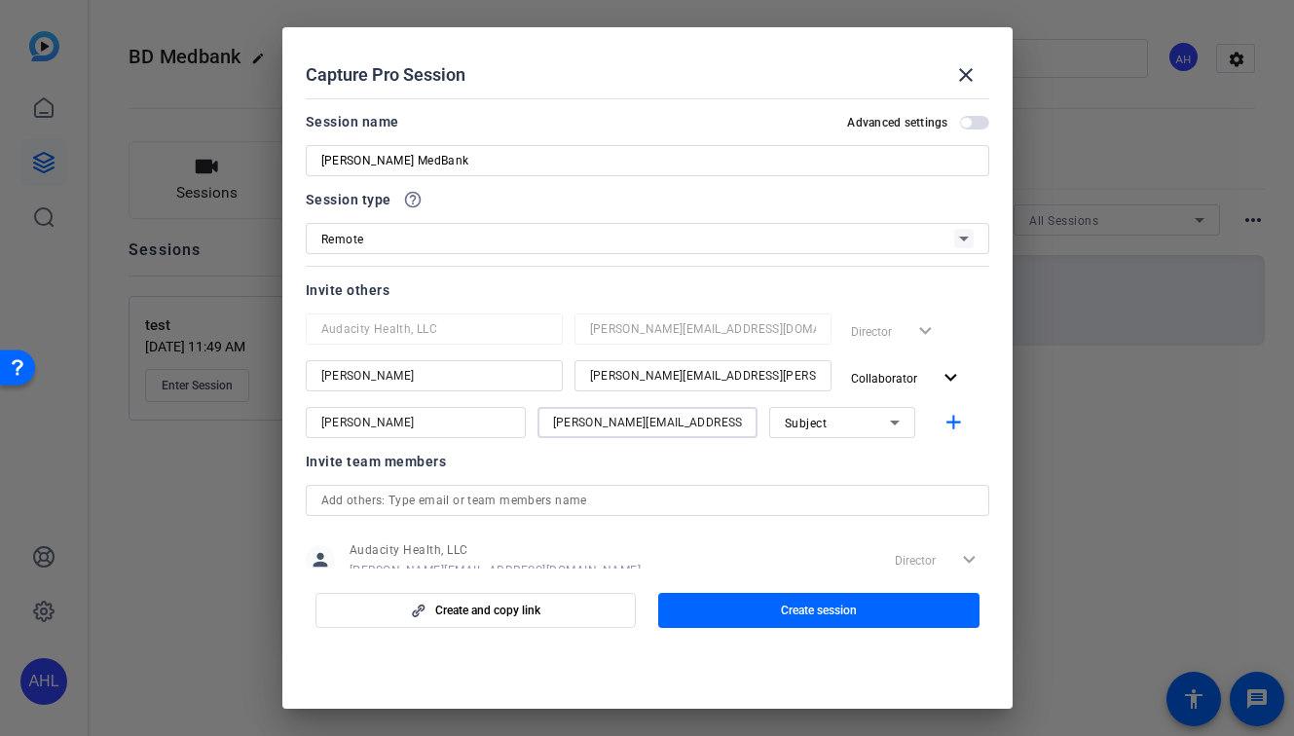
type input "[PERSON_NAME][EMAIL_ADDRESS][DOMAIN_NAME]"
click at [785, 422] on span "Subject" at bounding box center [806, 424] width 43 height 14
click at [816, 495] on span "Watcher" at bounding box center [797, 492] width 47 height 23
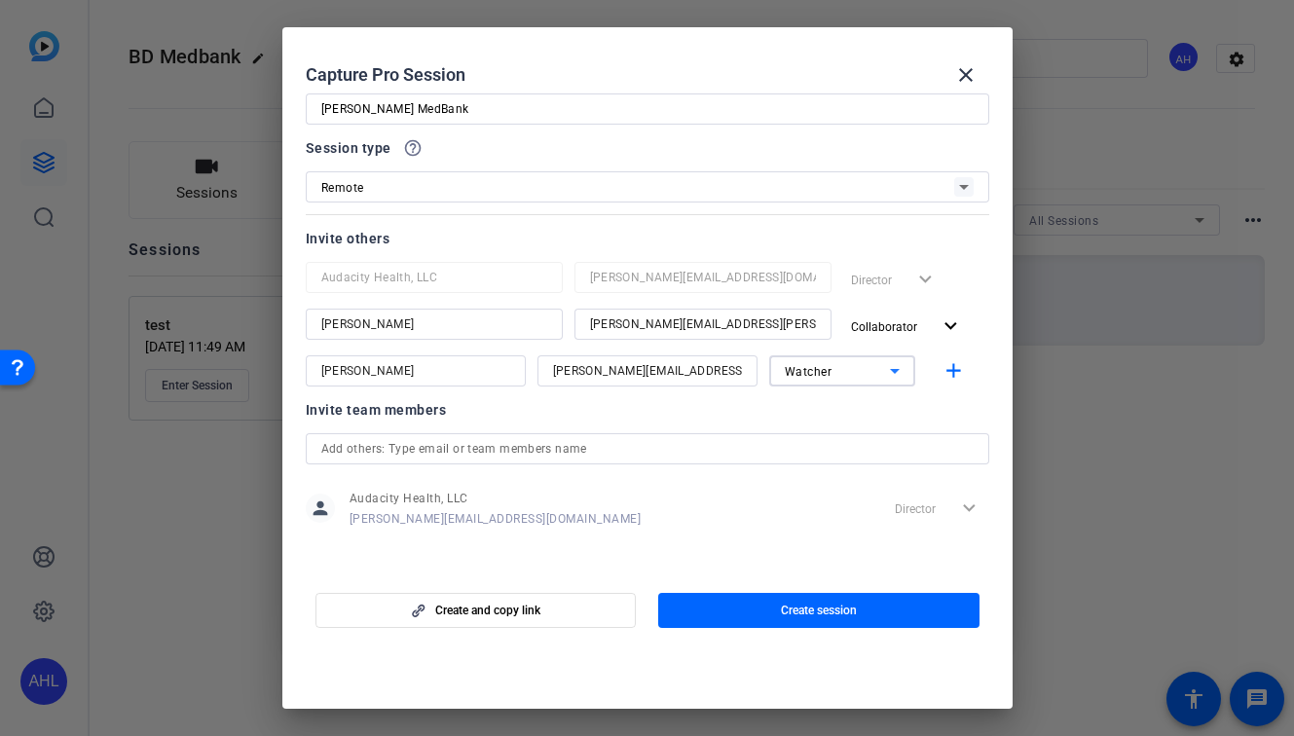
scroll to position [55, 0]
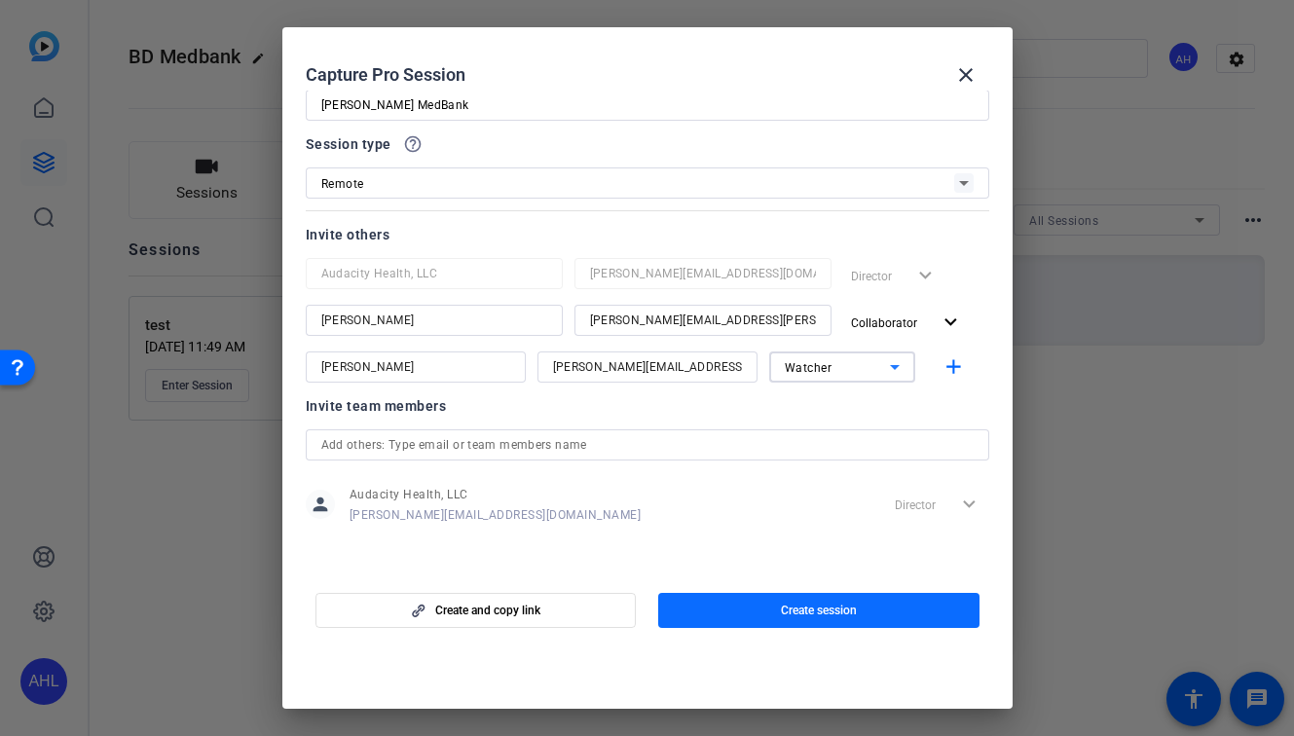
click at [843, 619] on span "button" at bounding box center [818, 610] width 321 height 47
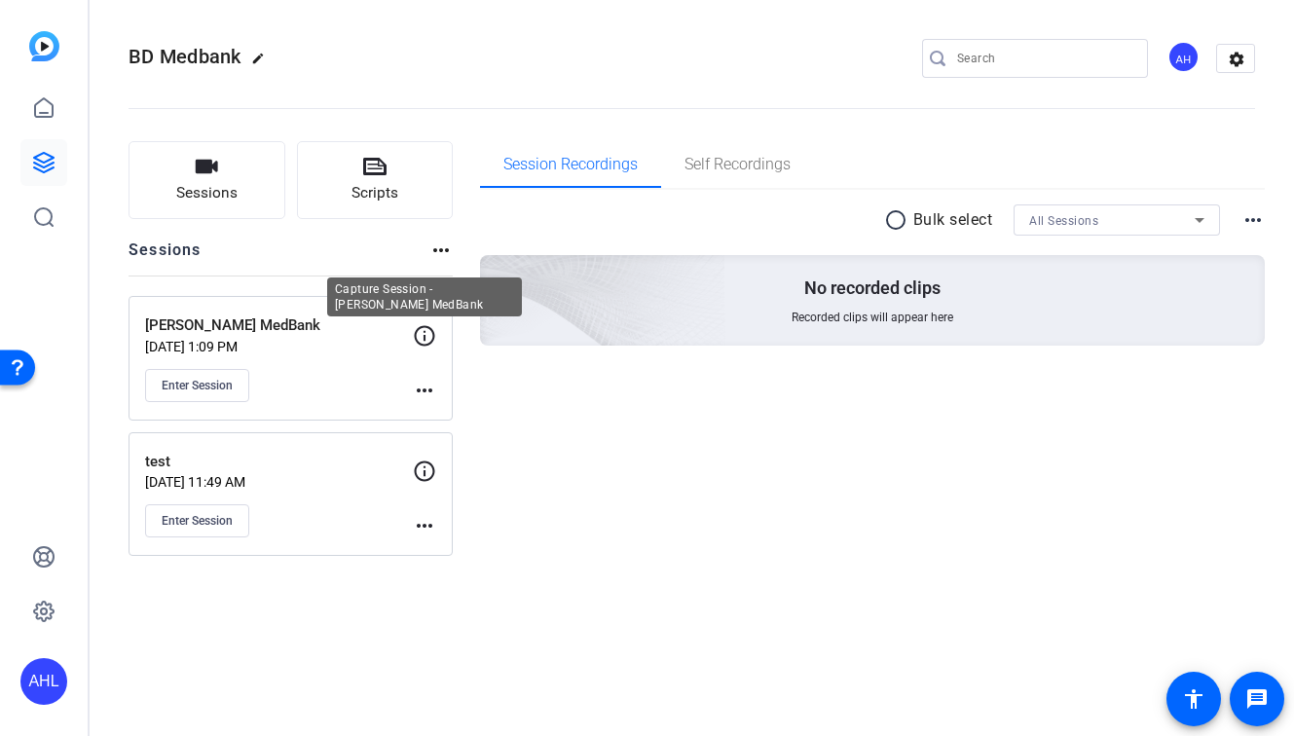
click at [422, 327] on icon at bounding box center [424, 335] width 23 height 23
click at [422, 336] on icon at bounding box center [424, 335] width 23 height 23
click at [420, 339] on icon at bounding box center [424, 335] width 23 height 23
click at [166, 378] on span "Enter Session" at bounding box center [197, 386] width 71 height 16
click at [415, 468] on icon at bounding box center [425, 471] width 20 height 20
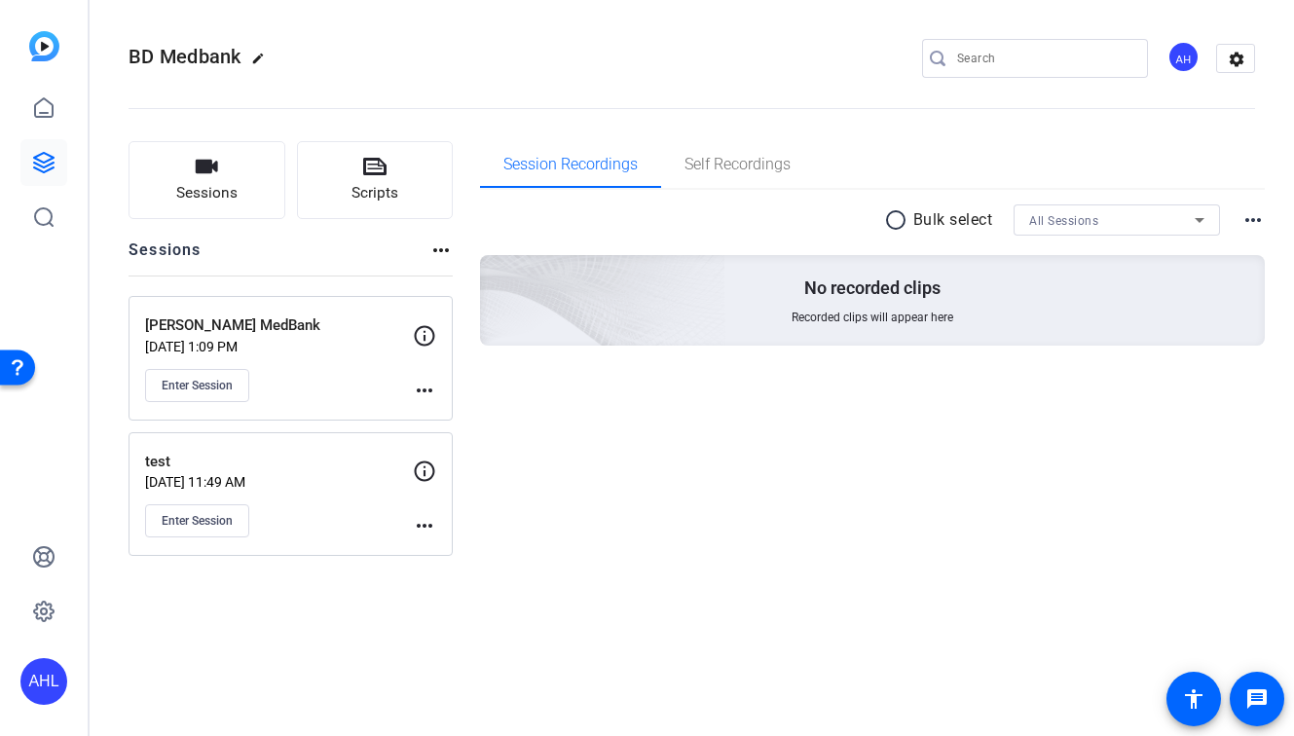
click at [435, 472] on icon at bounding box center [424, 471] width 23 height 23
click at [427, 471] on icon at bounding box center [424, 471] width 23 height 23
click at [432, 326] on icon at bounding box center [424, 335] width 23 height 23
click at [415, 393] on mat-icon "more_horiz" at bounding box center [424, 390] width 23 height 23
click at [398, 392] on div at bounding box center [647, 368] width 1294 height 736
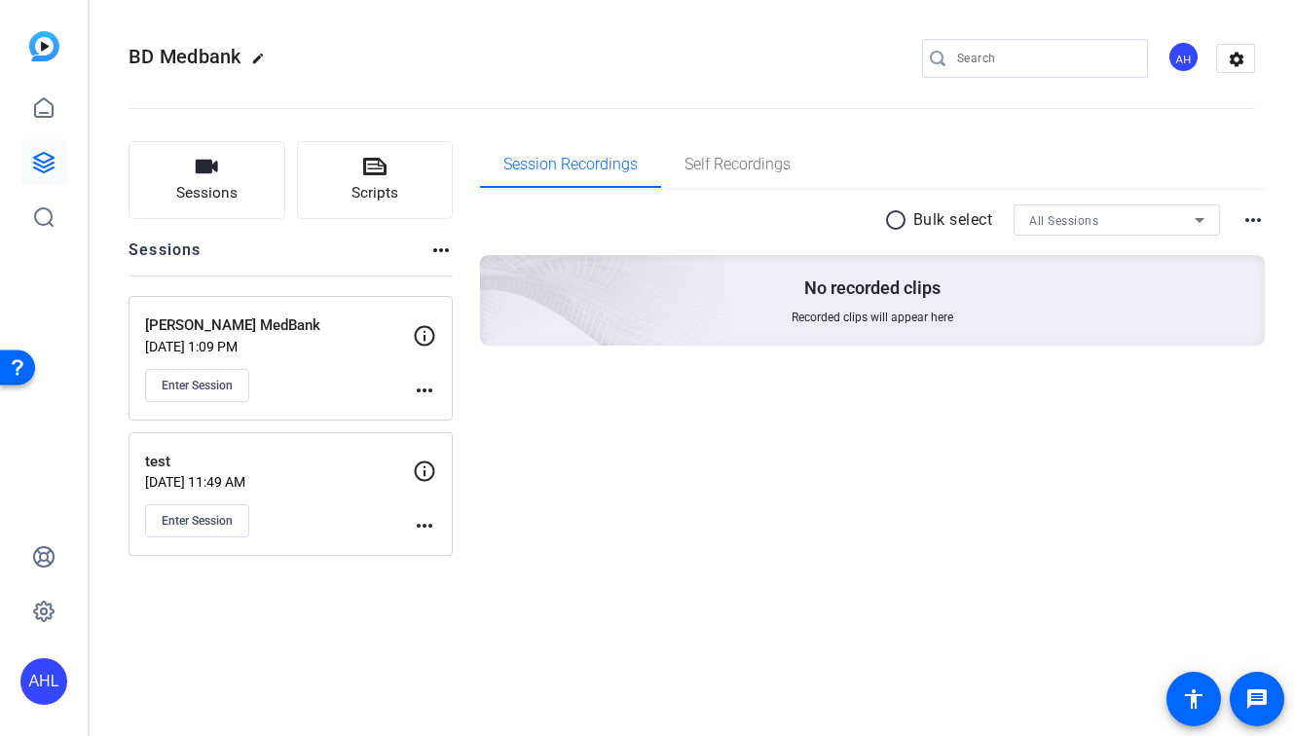
click at [418, 388] on mat-icon "more_horiz" at bounding box center [424, 390] width 23 height 23
click at [452, 419] on span "Edit Session" at bounding box center [472, 418] width 89 height 23
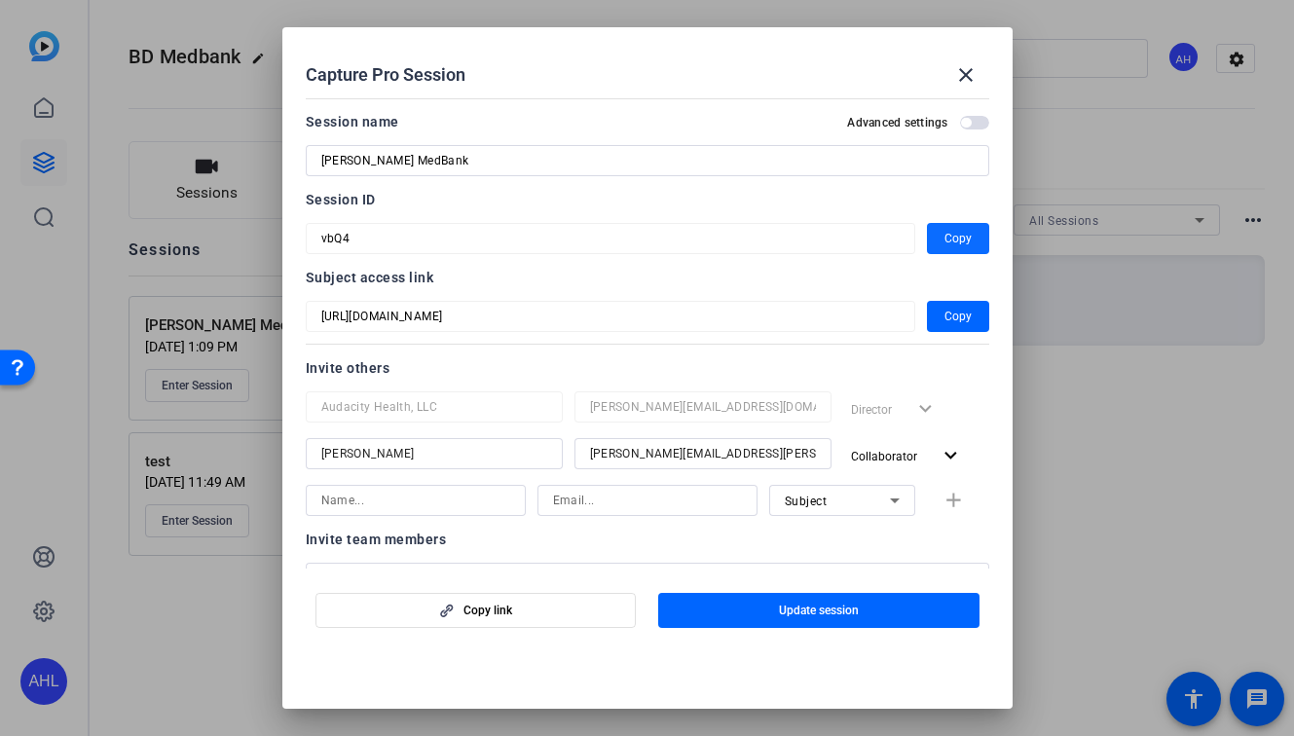
click at [944, 232] on span "Copy" at bounding box center [957, 238] width 27 height 23
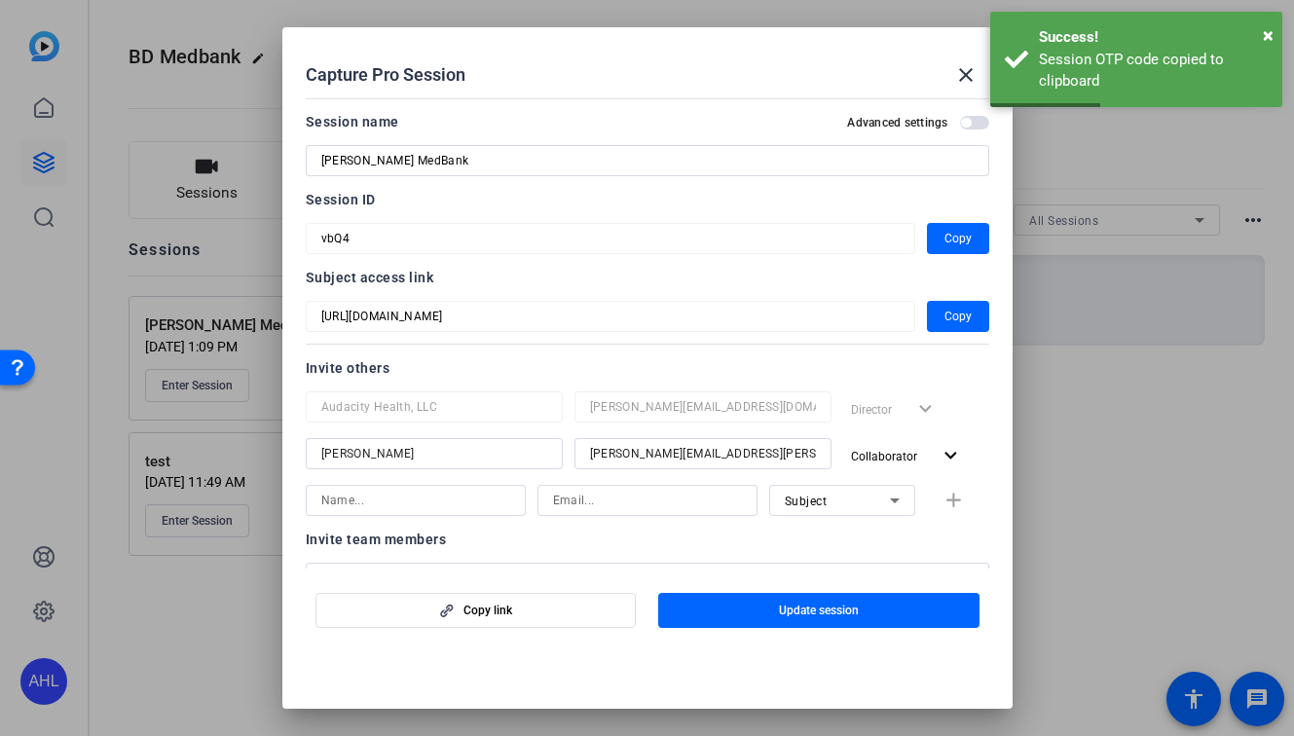
click at [200, 594] on div at bounding box center [647, 368] width 1294 height 736
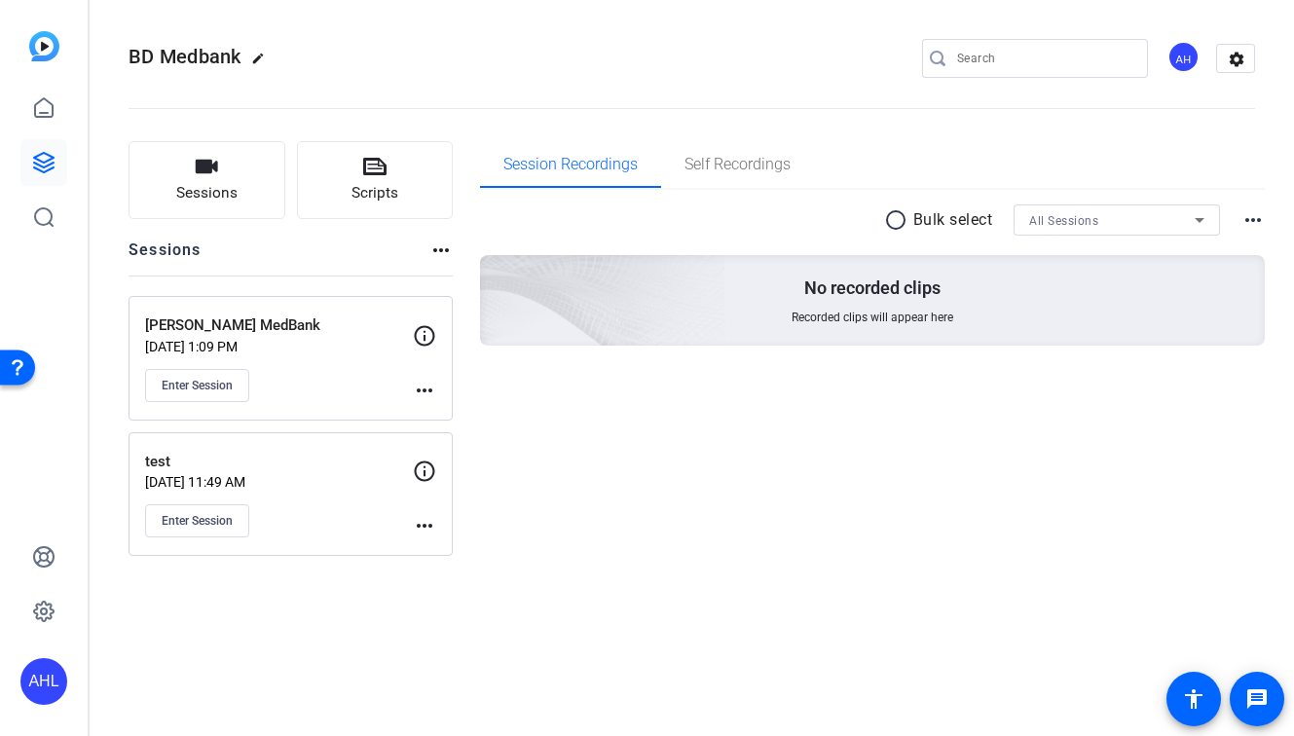
click at [420, 468] on icon at bounding box center [424, 471] width 23 height 23
click at [425, 516] on mat-icon "more_horiz" at bounding box center [424, 525] width 23 height 23
click at [435, 545] on span "Edit Session" at bounding box center [472, 554] width 89 height 23
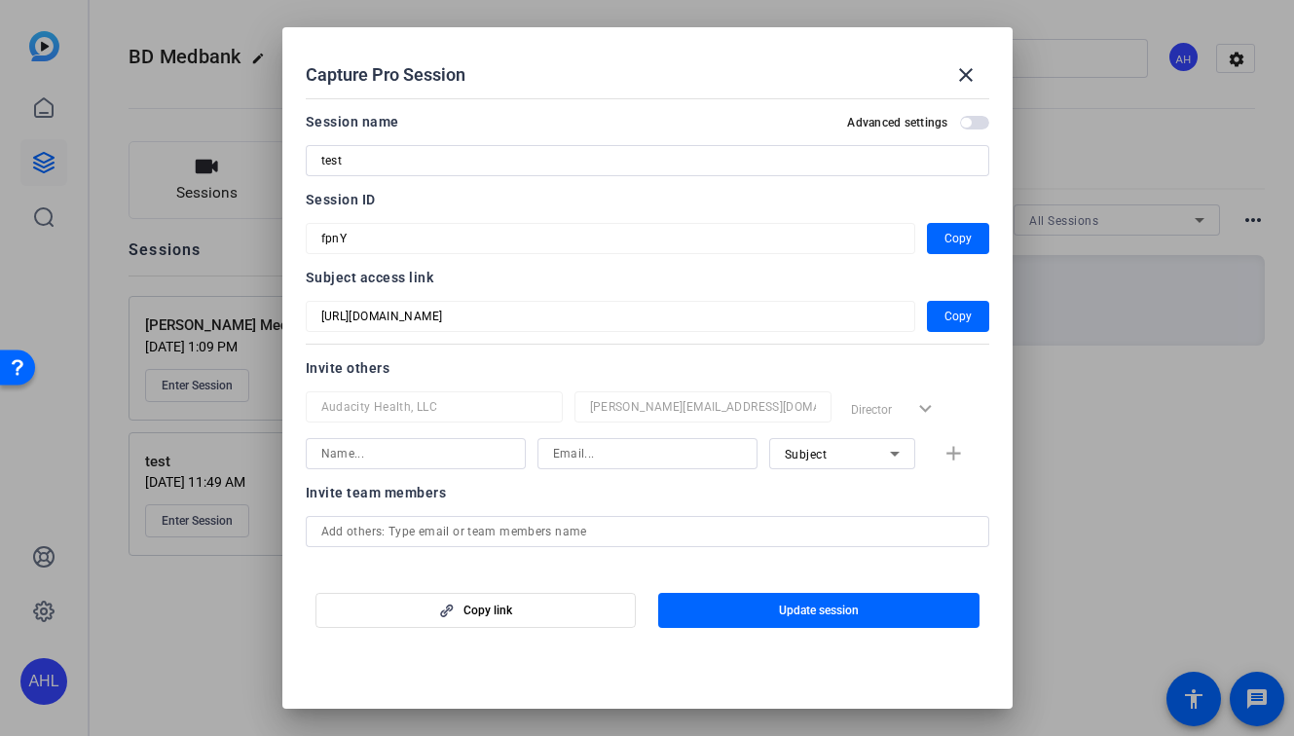
scroll to position [87, 0]
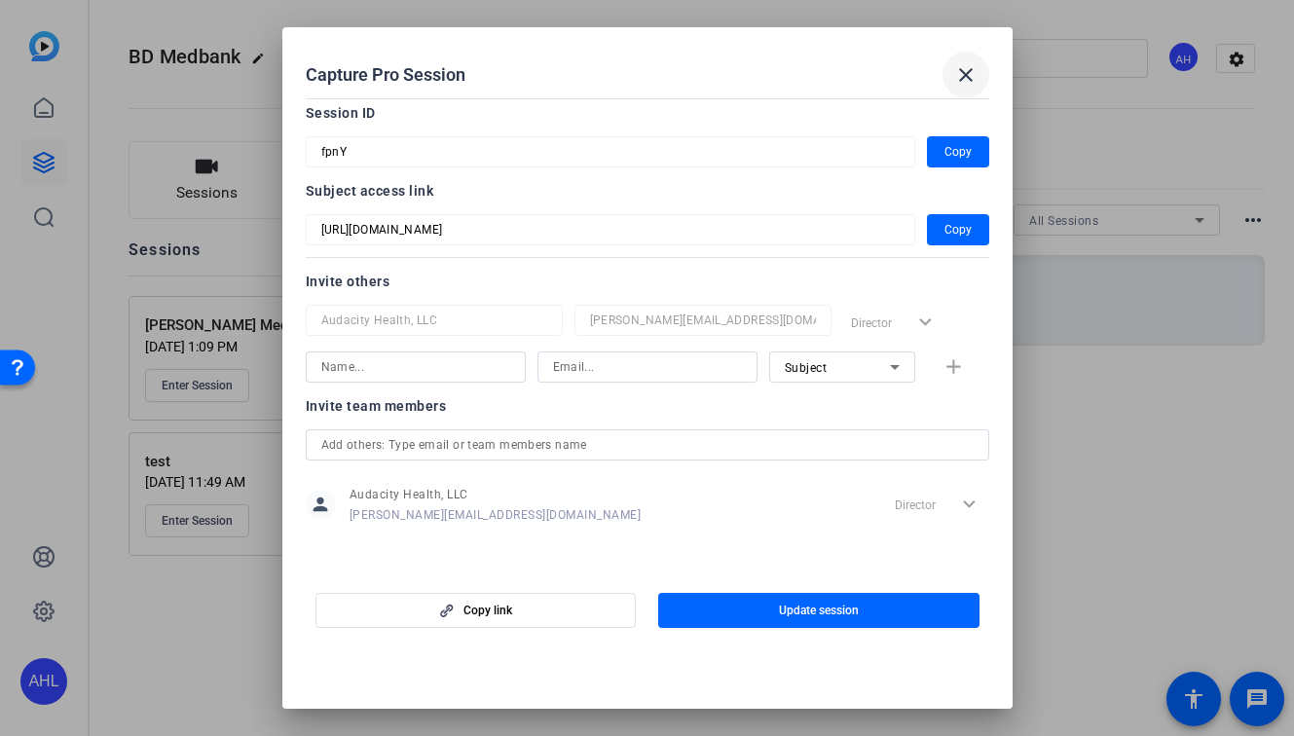
click at [950, 81] on mat-icon "close" at bounding box center [965, 74] width 23 height 23
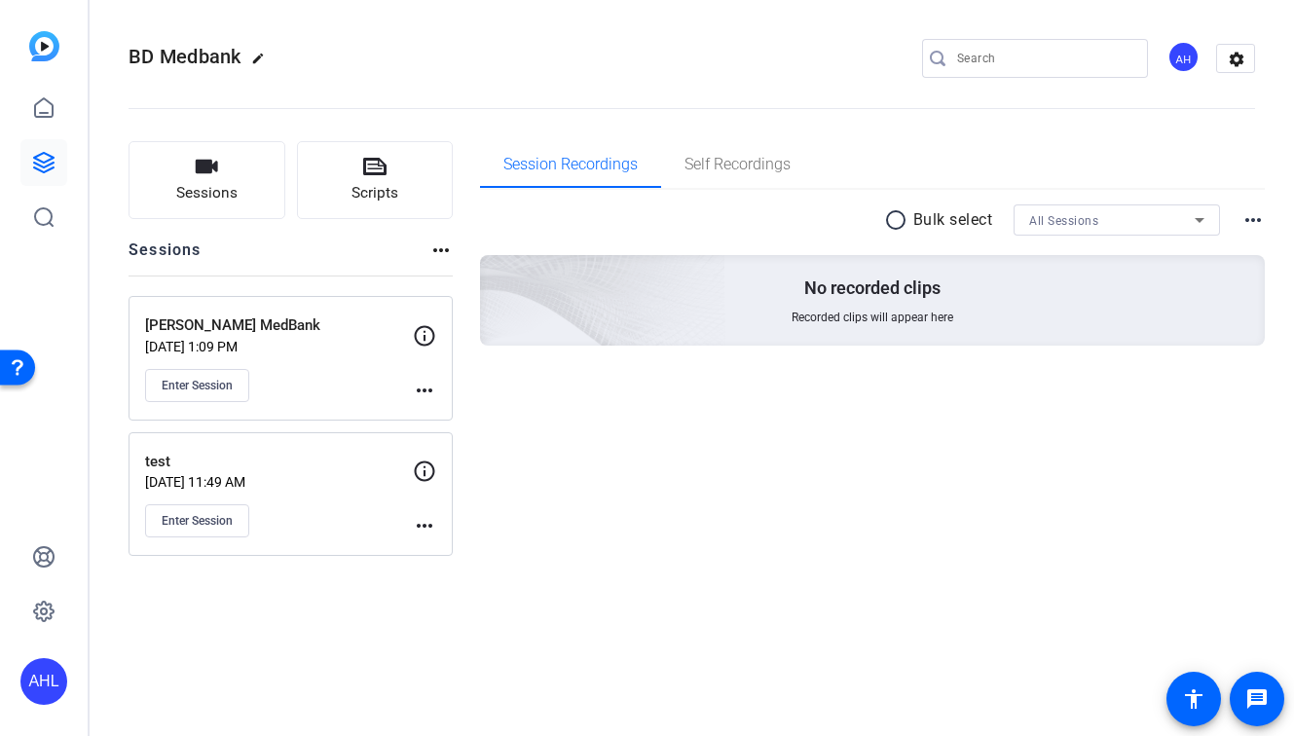
click at [347, 367] on div "[PERSON_NAME] MedBank [DATE] 1:09 PM Enter Session" at bounding box center [279, 358] width 268 height 88
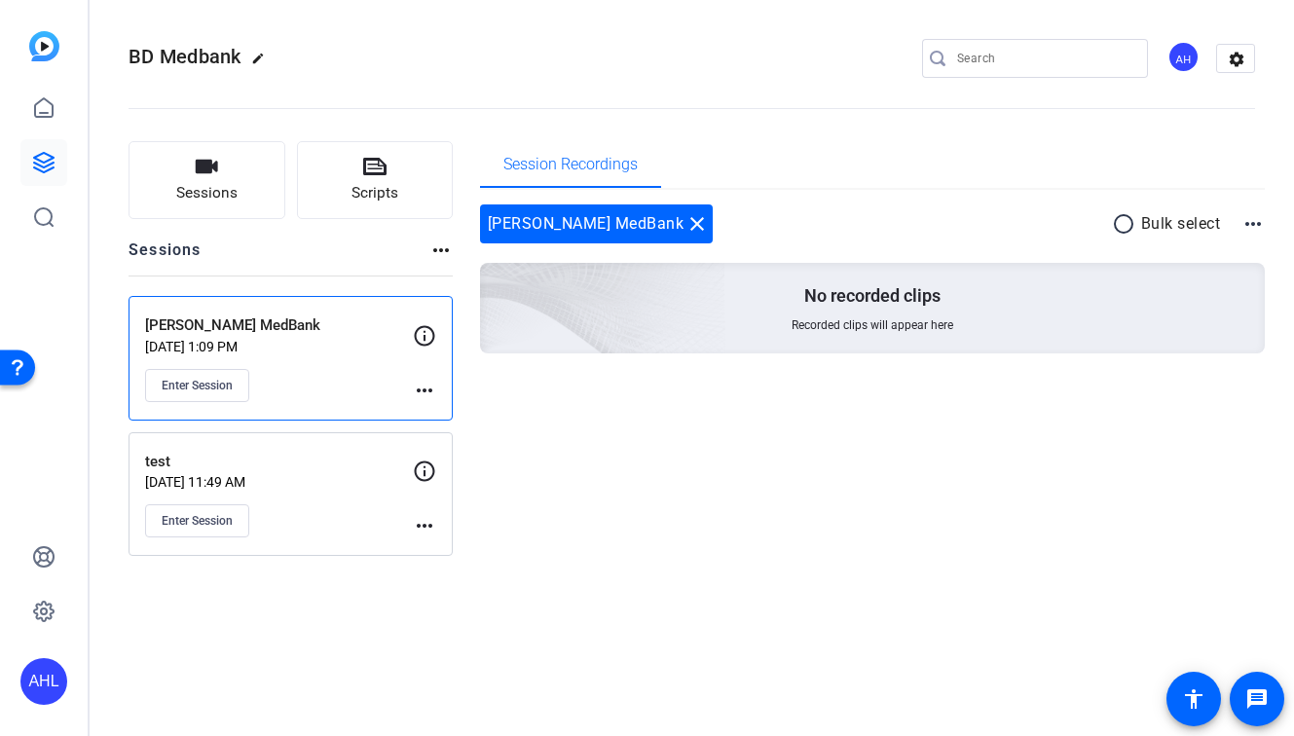
click at [422, 382] on mat-icon "more_horiz" at bounding box center [424, 390] width 23 height 23
click at [437, 429] on span "Edit Session" at bounding box center [472, 418] width 89 height 23
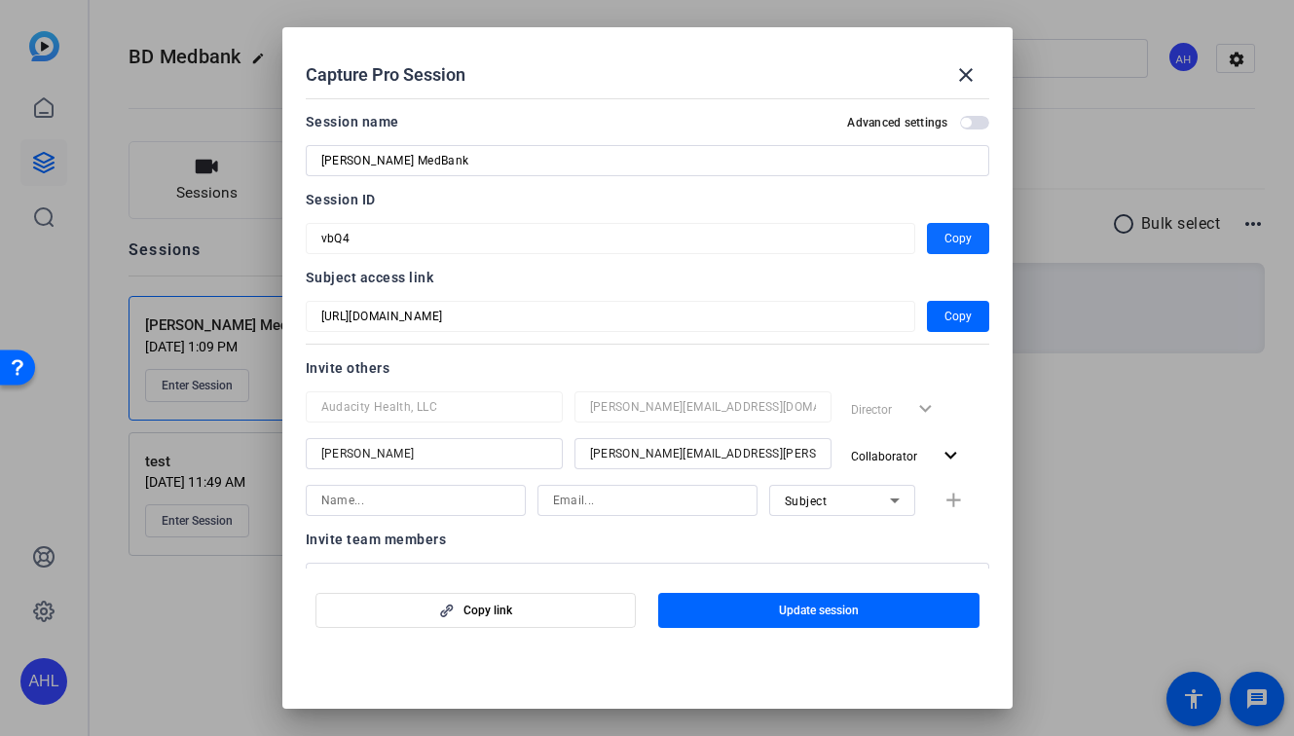
click at [950, 229] on span "button" at bounding box center [958, 238] width 62 height 47
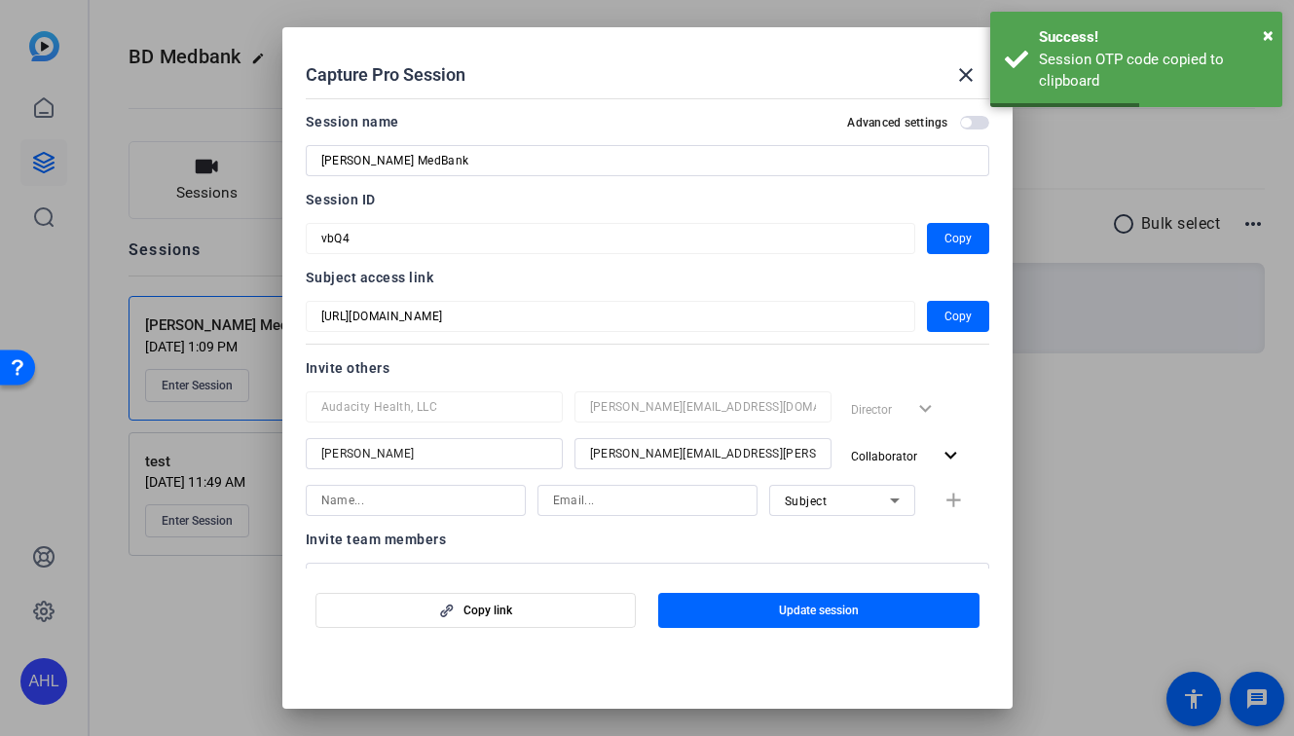
click at [213, 605] on div at bounding box center [647, 368] width 1294 height 736
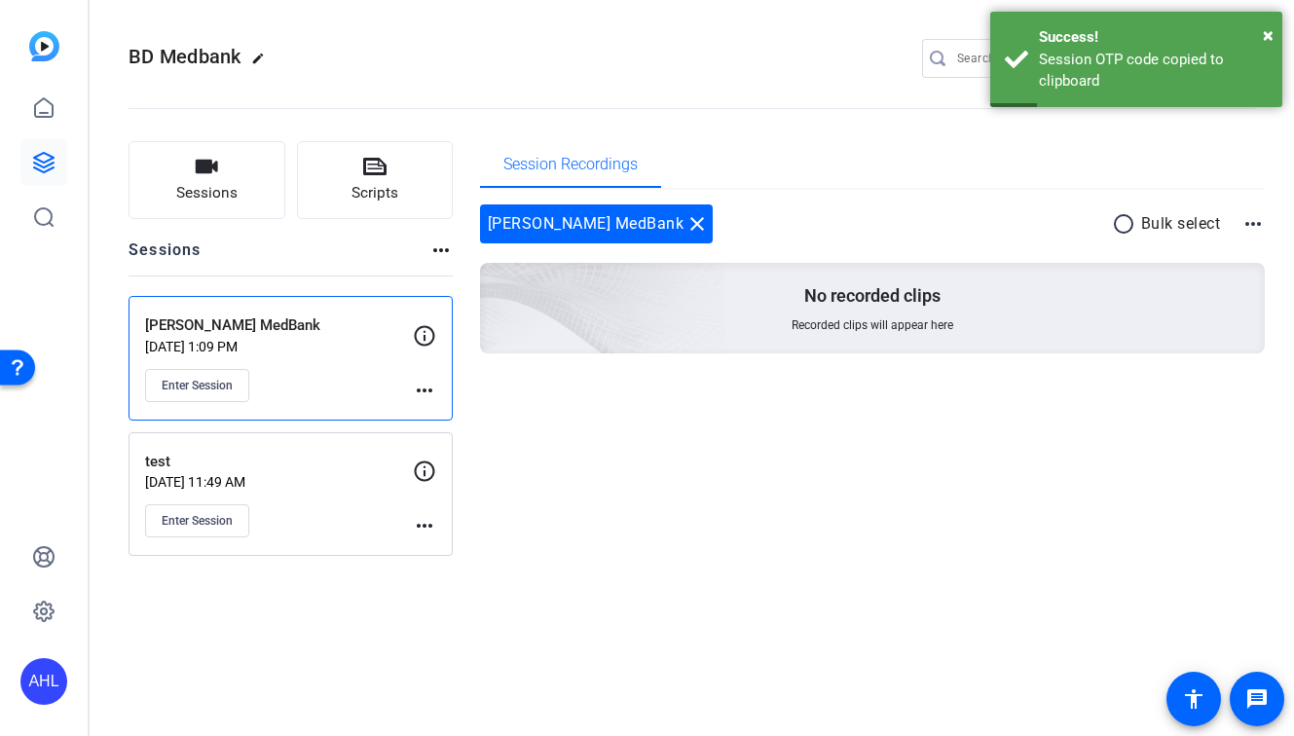
click at [421, 521] on mat-icon "more_horiz" at bounding box center [424, 525] width 23 height 23
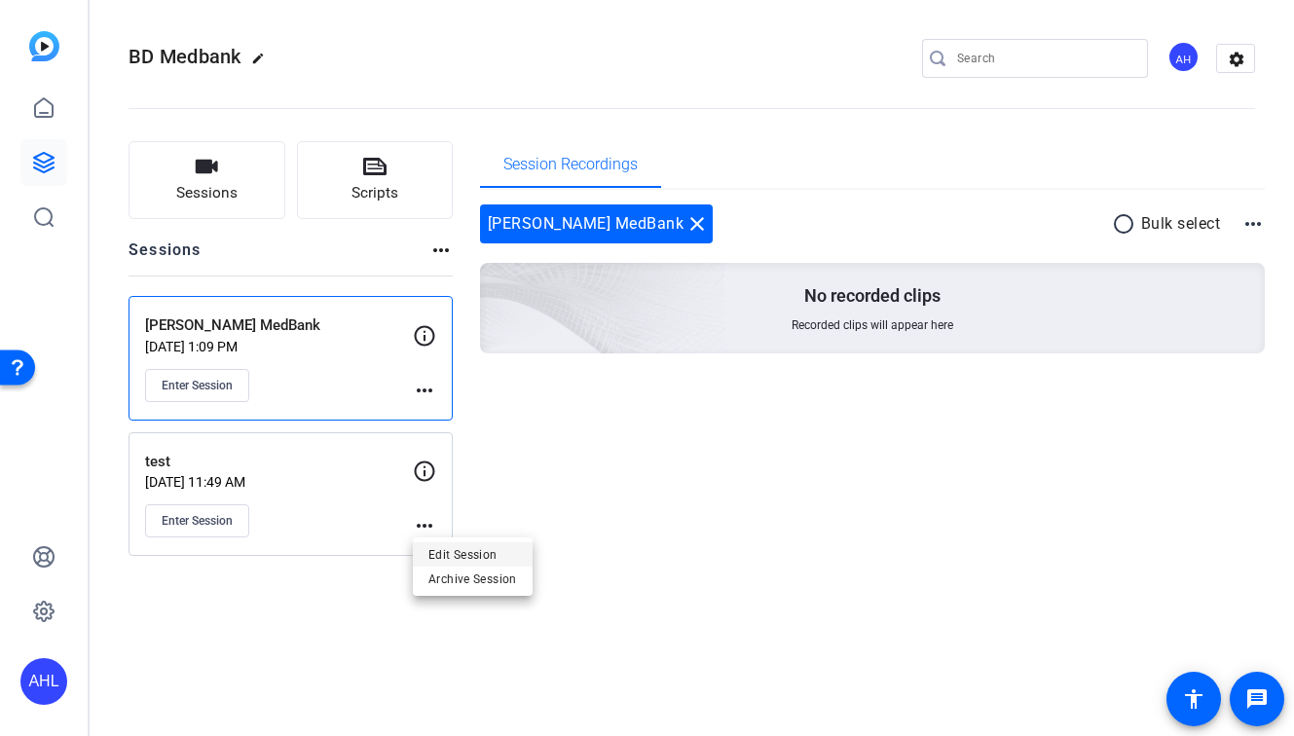
click at [431, 547] on span "Edit Session" at bounding box center [472, 554] width 89 height 23
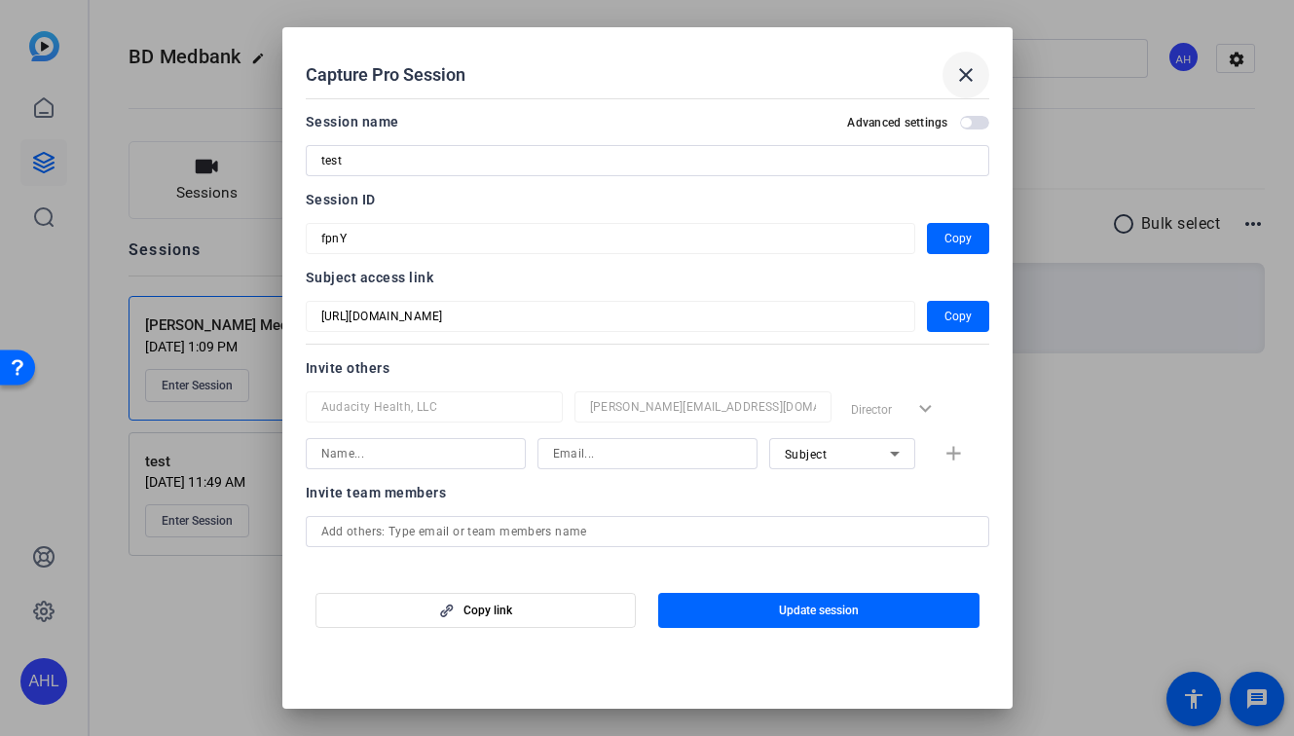
click at [950, 71] on mat-icon "close" at bounding box center [965, 74] width 23 height 23
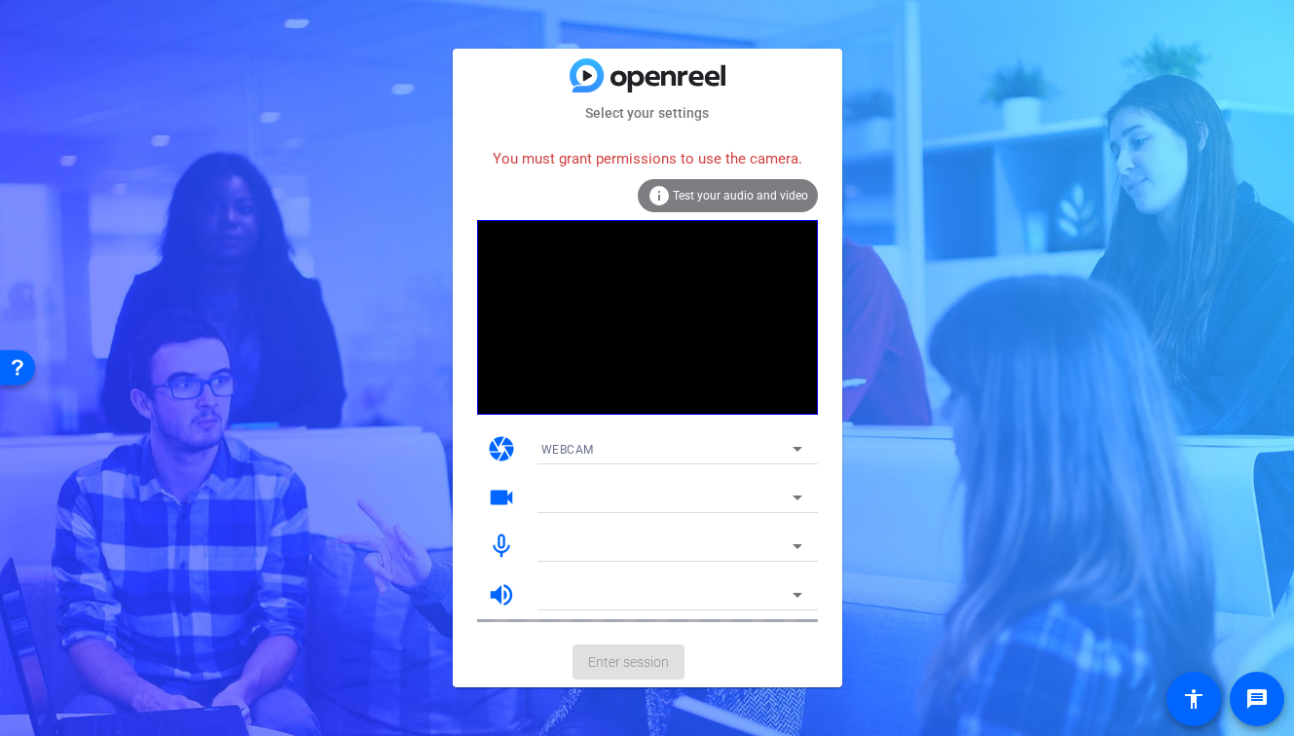
click at [578, 458] on div "WEBCAM" at bounding box center [666, 449] width 251 height 24
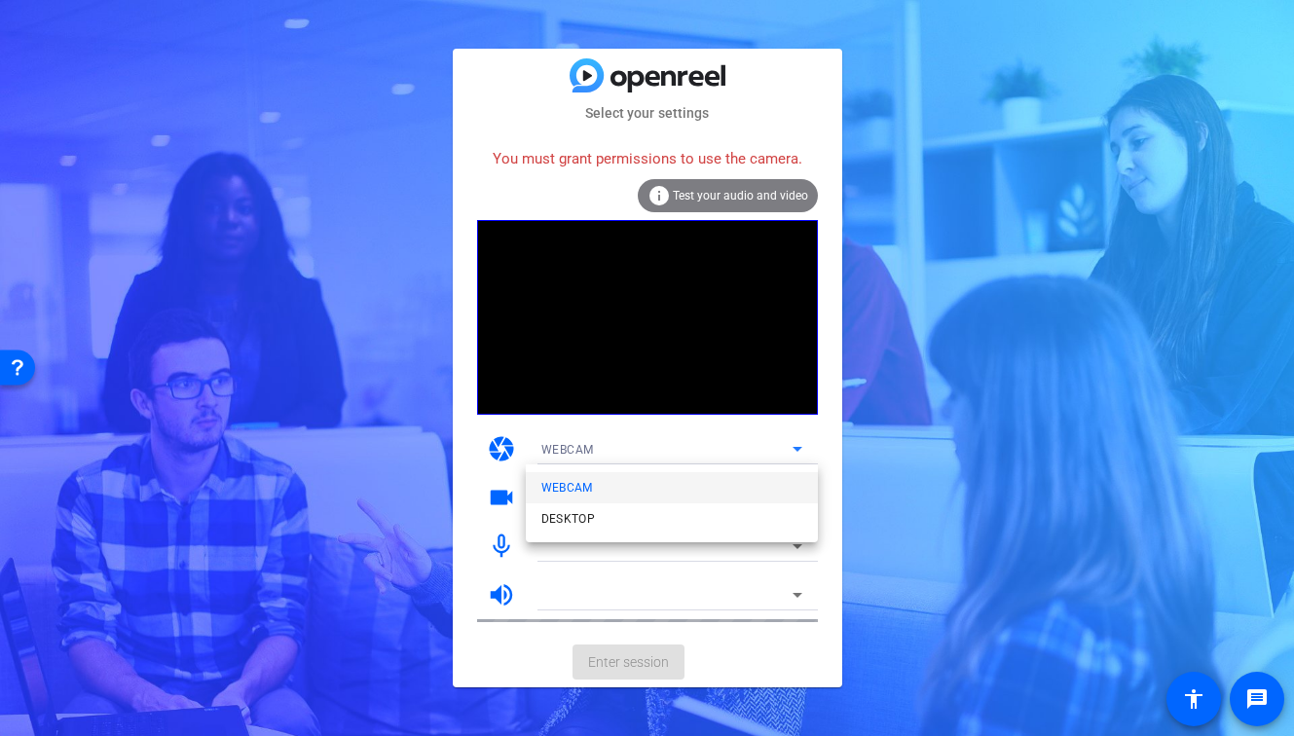
click at [493, 472] on div at bounding box center [647, 368] width 1294 height 736
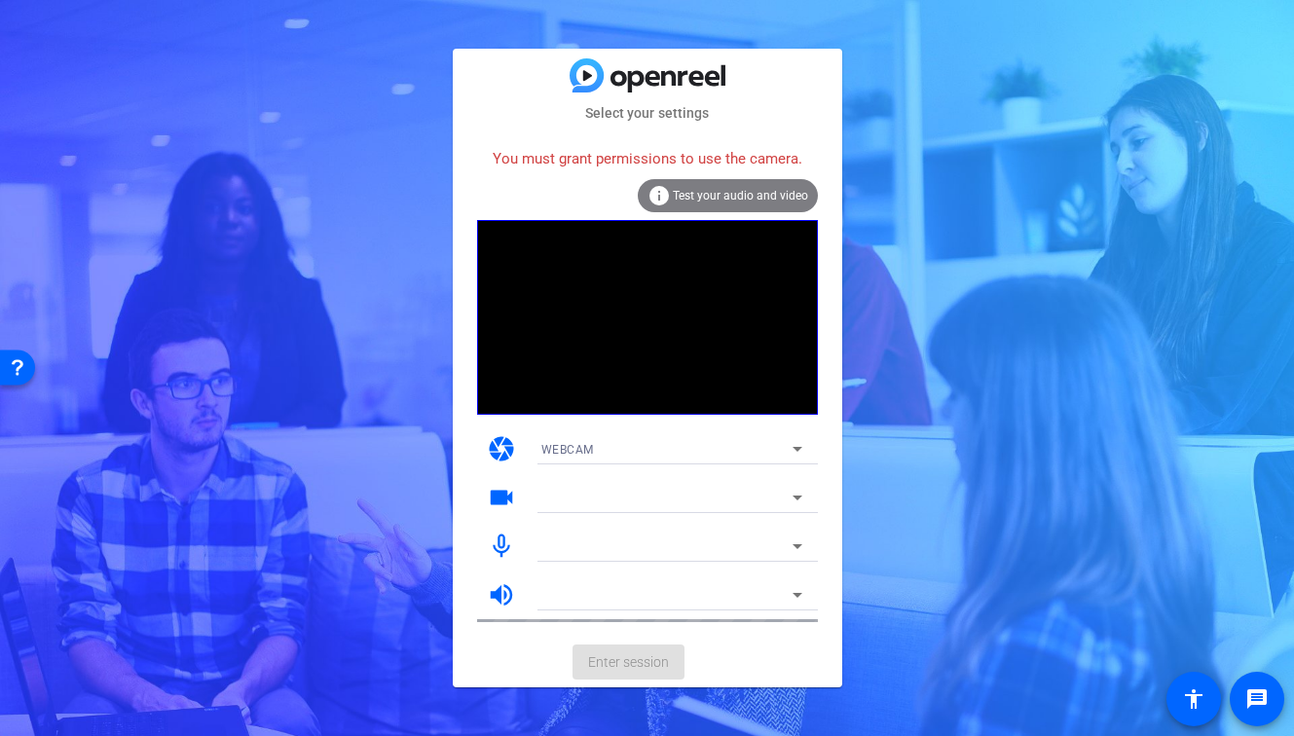
click at [516, 494] on div "videocam" at bounding box center [647, 497] width 341 height 49
click at [585, 499] on div at bounding box center [666, 497] width 251 height 23
click at [591, 449] on span "WEBCAM" at bounding box center [567, 450] width 53 height 14
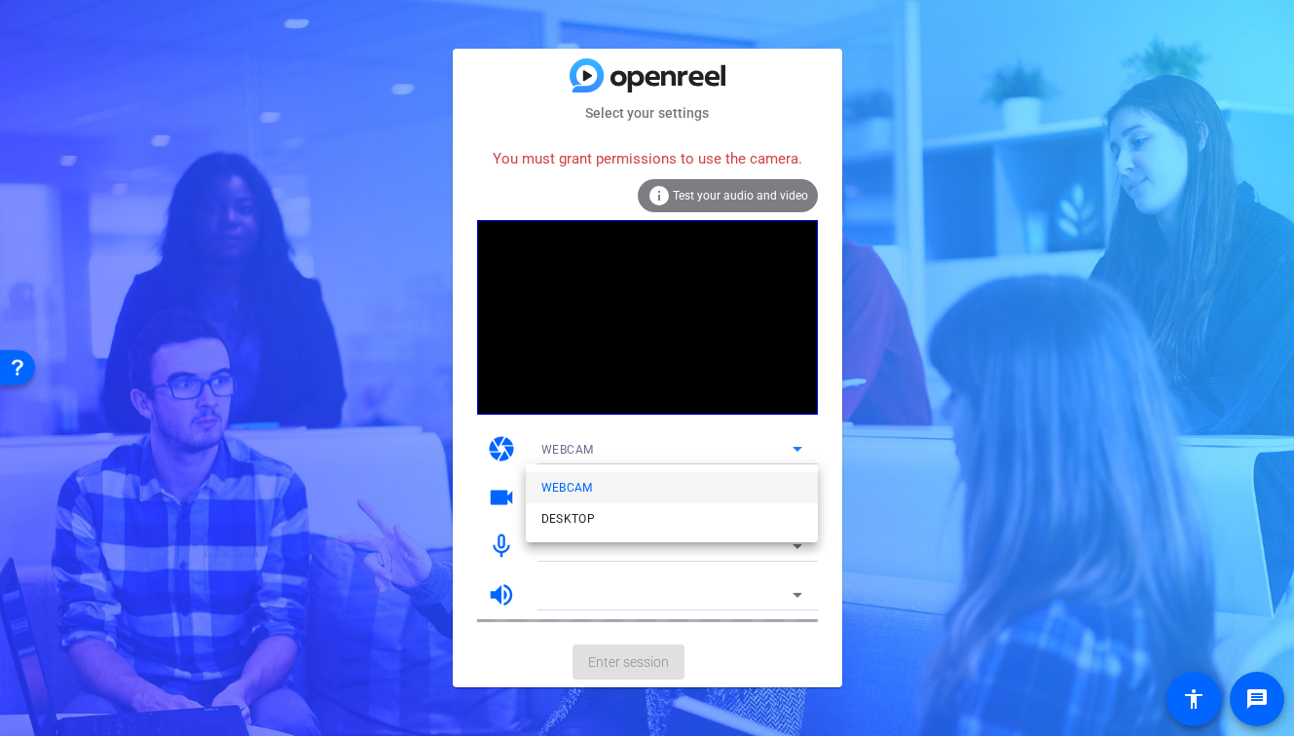
click at [576, 489] on span "WEBCAM" at bounding box center [567, 487] width 52 height 23
